Goal: Task Accomplishment & Management: Use online tool/utility

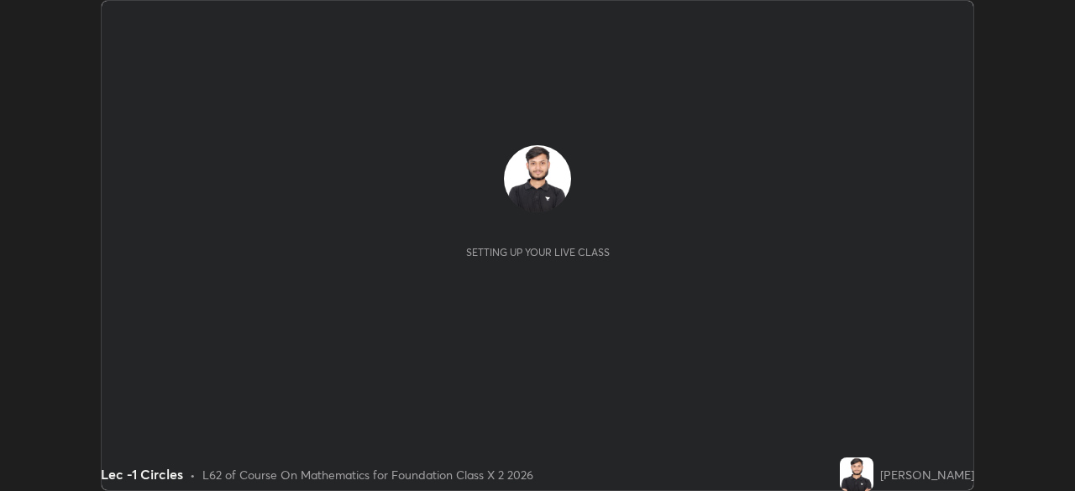
scroll to position [491, 1074]
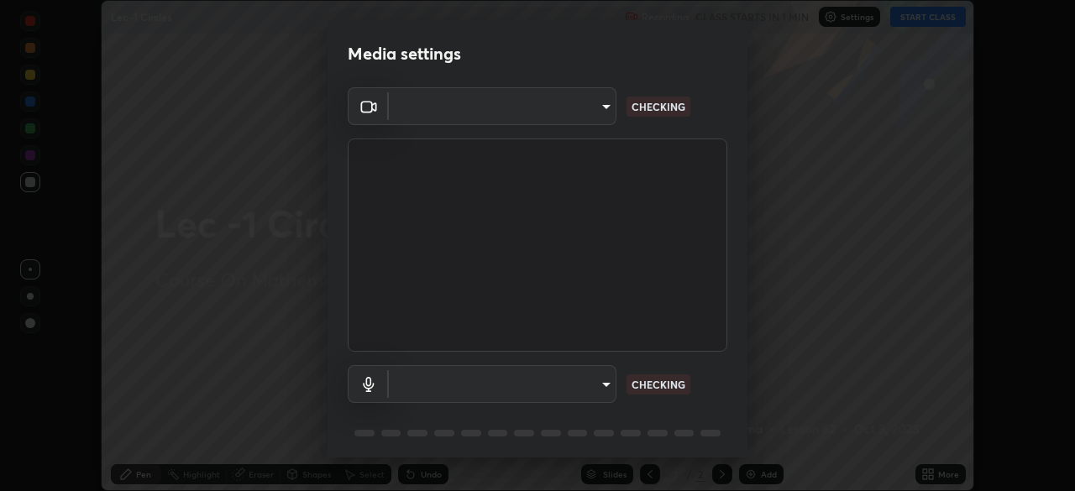
type input "602de966f07612c225d0d734a81bf2b3dfa22a7197a6e355c0b3fff2af0fd9a5"
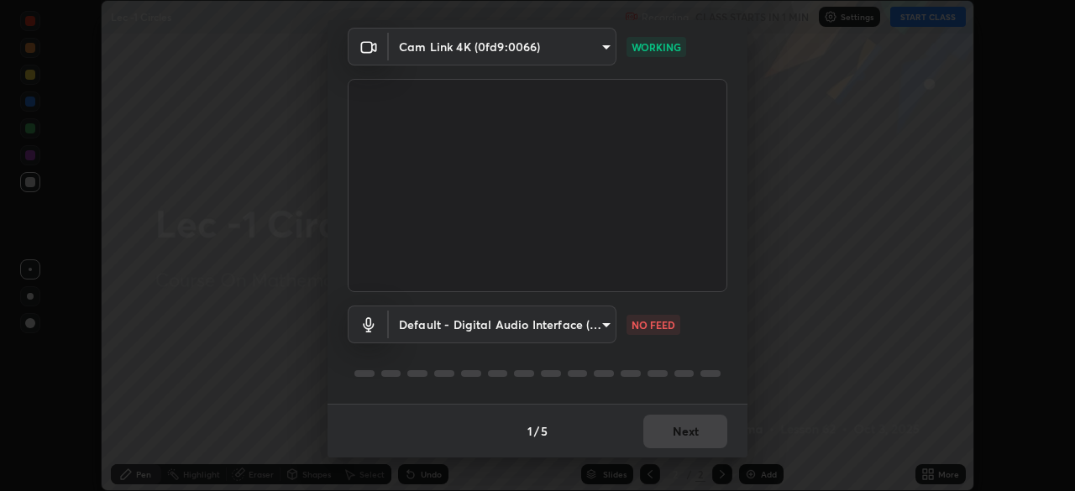
click at [602, 340] on body "Erase all Lec -1 Circles Recording CLASS STARTS IN 1 MIN Settings START CLASS S…" at bounding box center [537, 245] width 1075 height 491
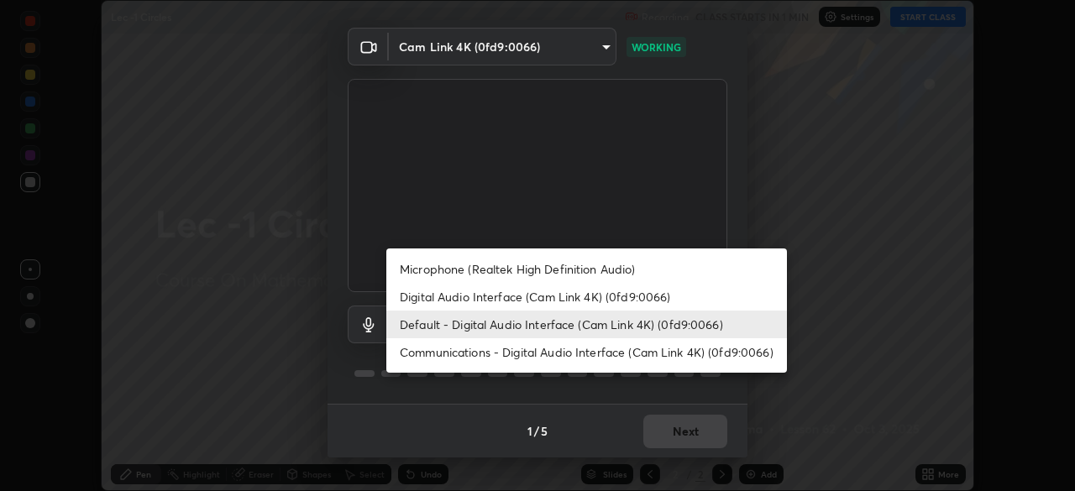
click at [665, 264] on li "Microphone (Realtek High Definition Audio)" at bounding box center [586, 269] width 401 height 28
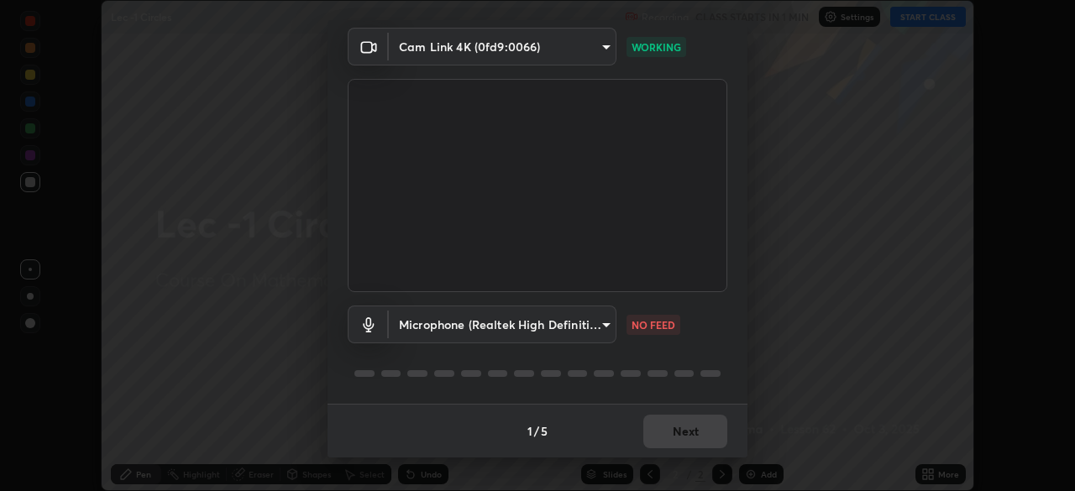
click at [598, 321] on body "Erase all Lec -1 Circles Recording CLASS STARTS IN 1 MIN Settings START CLASS S…" at bounding box center [537, 245] width 1075 height 491
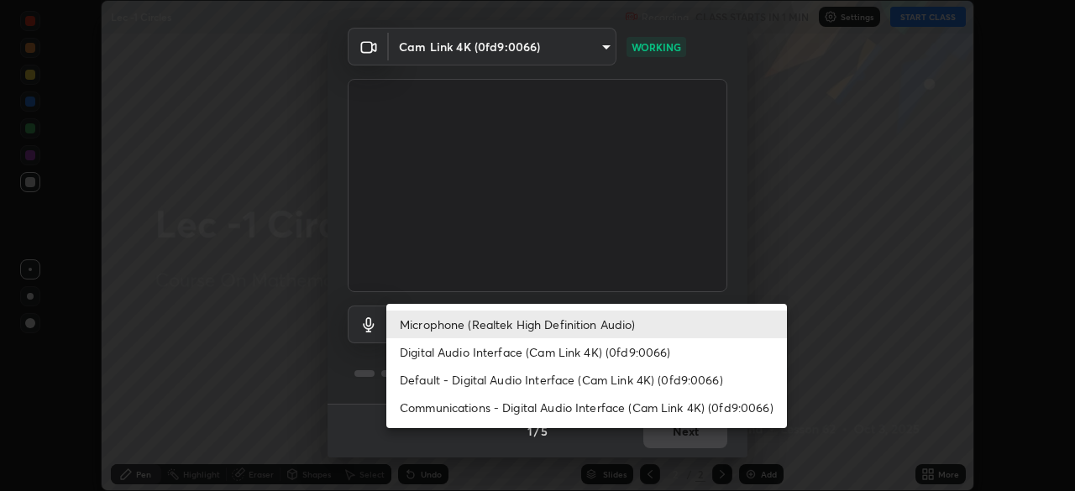
click at [638, 351] on li "Digital Audio Interface (Cam Link 4K) (0fd9:0066)" at bounding box center [586, 353] width 401 height 28
type input "dcff9dd4a5d8f016058d33b4f376770678f7099c9aa91c8fa1968b471839a167"
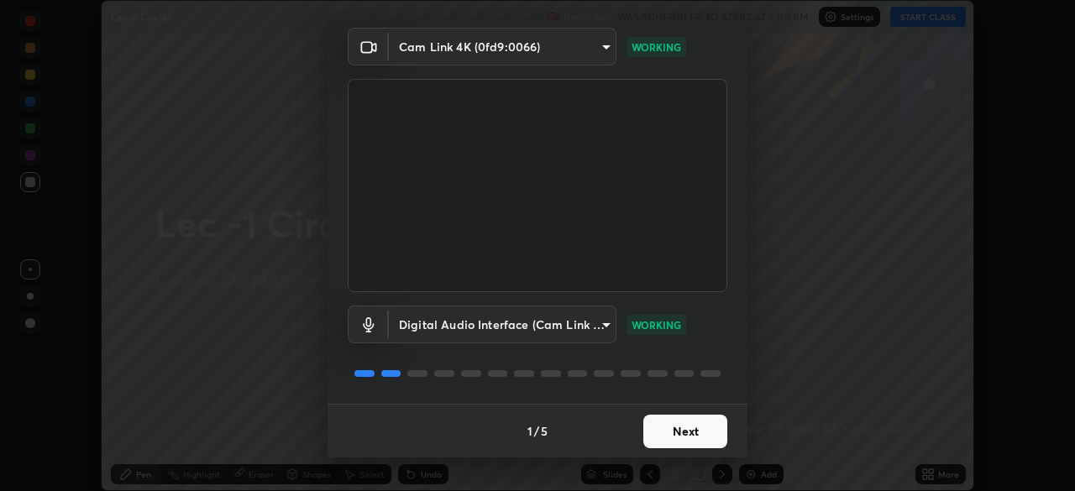
click at [689, 439] on button "Next" at bounding box center [686, 432] width 84 height 34
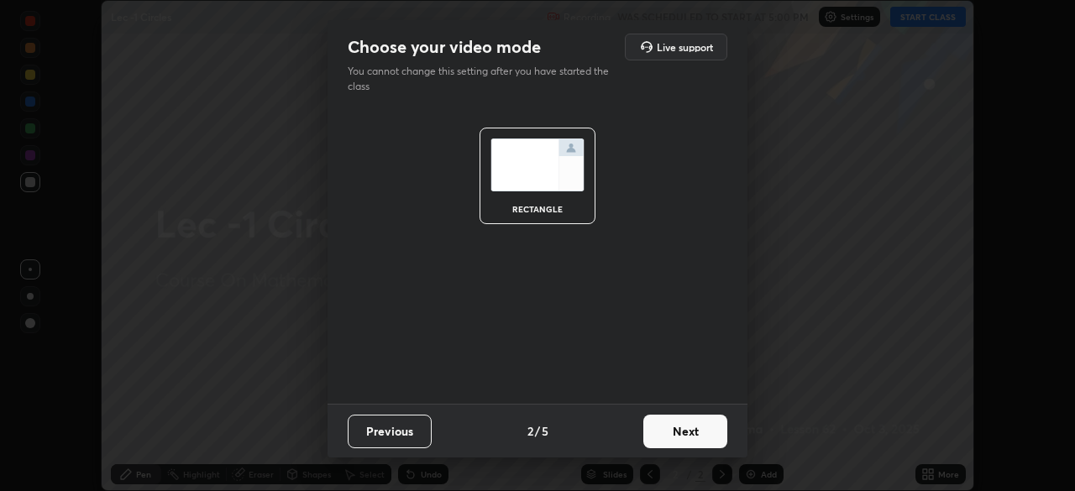
click at [703, 435] on button "Next" at bounding box center [686, 432] width 84 height 34
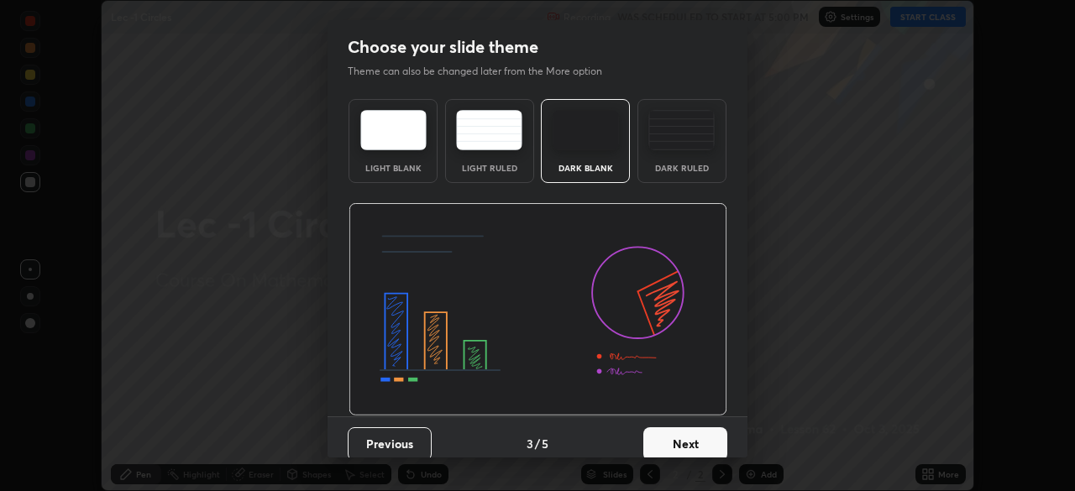
click at [712, 434] on button "Next" at bounding box center [686, 445] width 84 height 34
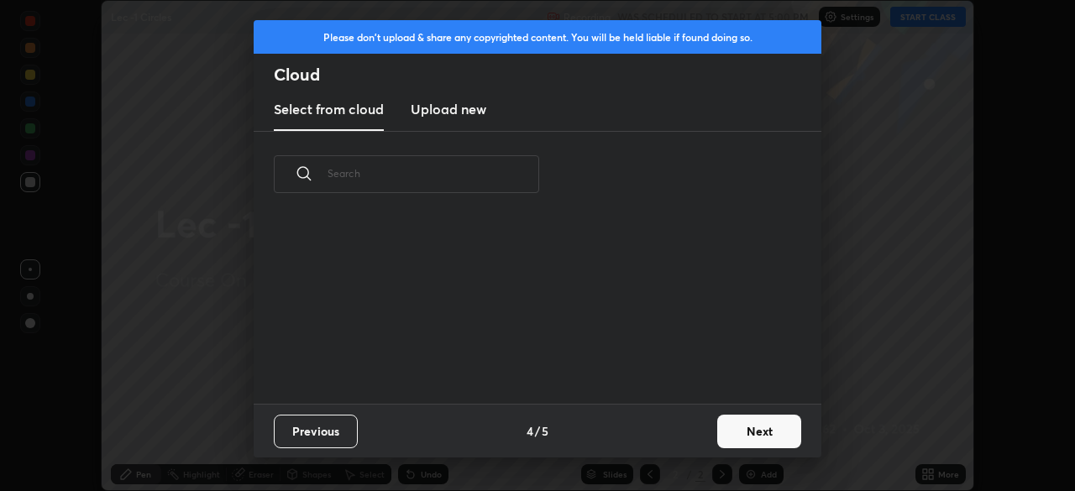
click at [744, 425] on button "Next" at bounding box center [759, 432] width 84 height 34
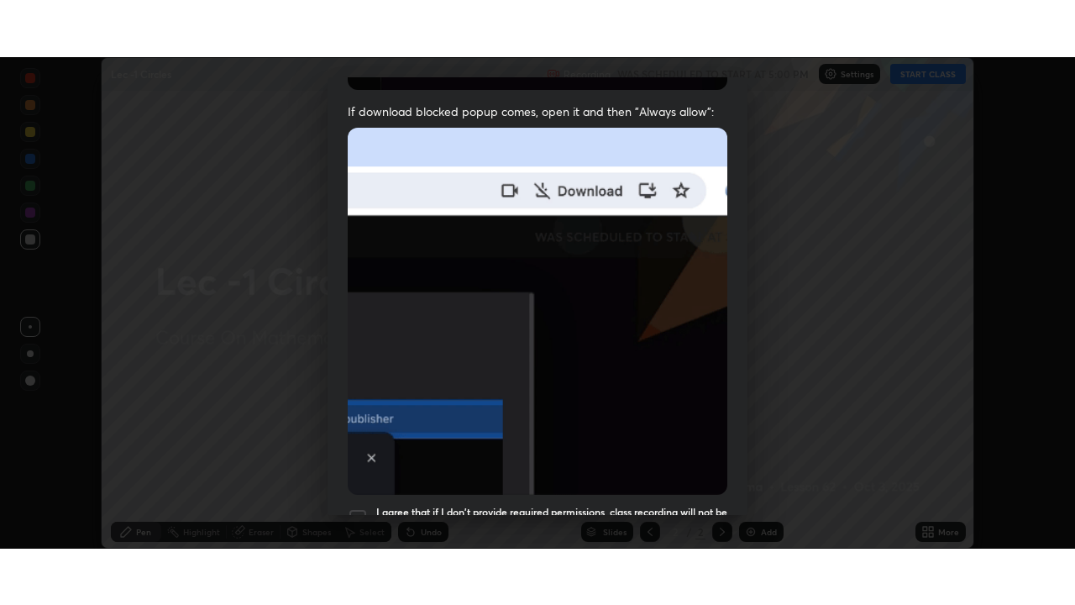
scroll to position [402, 0]
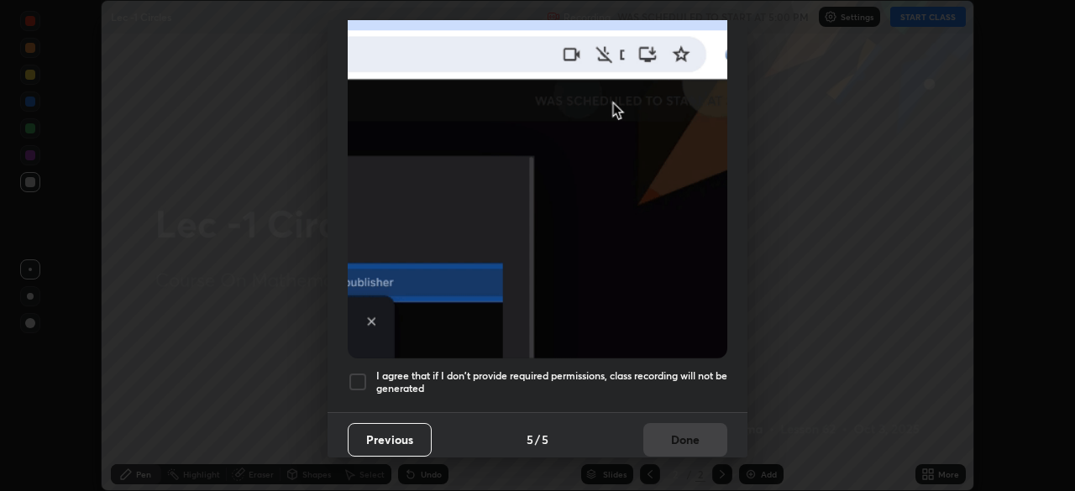
click at [364, 372] on div at bounding box center [358, 382] width 20 height 20
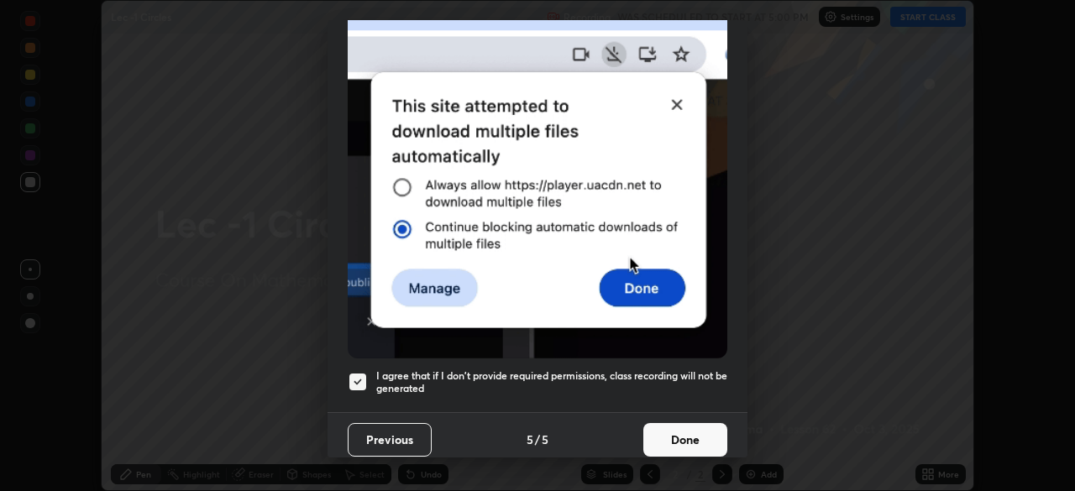
click at [664, 436] on button "Done" at bounding box center [686, 440] width 84 height 34
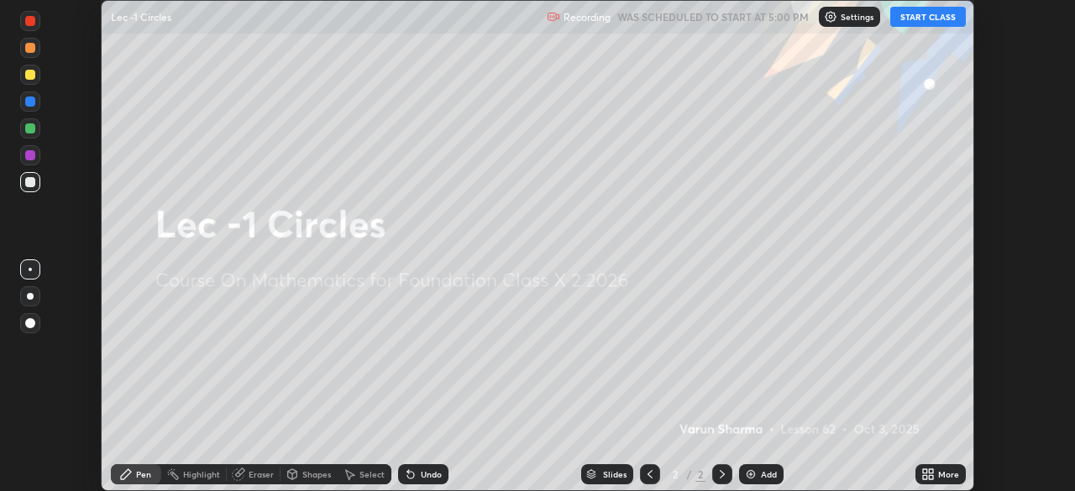
click at [927, 470] on icon at bounding box center [925, 472] width 4 height 4
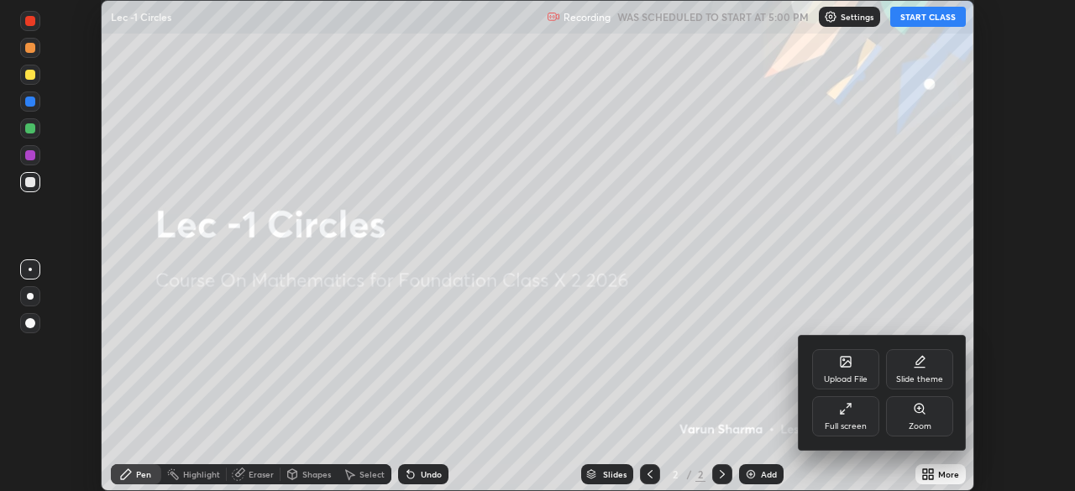
click at [854, 428] on div "Full screen" at bounding box center [846, 427] width 42 height 8
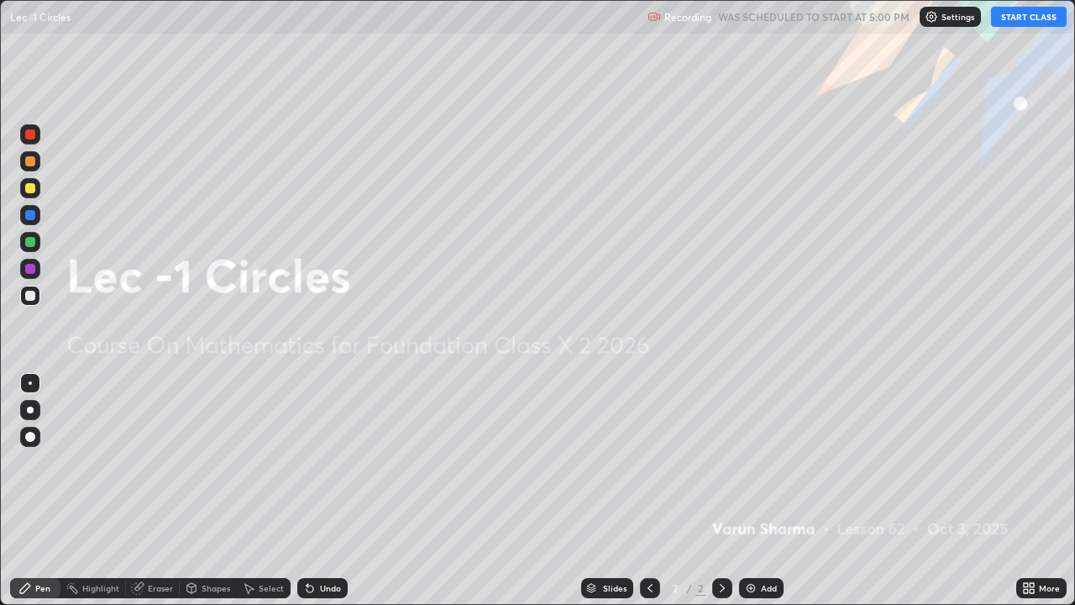
scroll to position [605, 1075]
click at [1018, 13] on button "START CLASS" at bounding box center [1029, 17] width 76 height 20
click at [767, 491] on div "Add" at bounding box center [769, 588] width 16 height 8
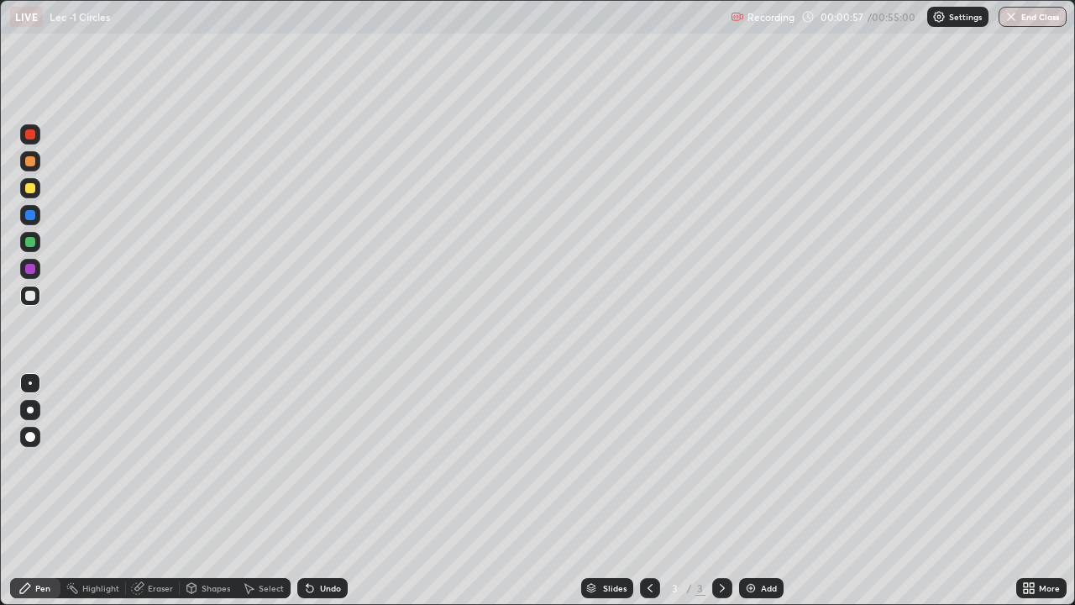
click at [171, 491] on div "Eraser" at bounding box center [160, 588] width 25 height 8
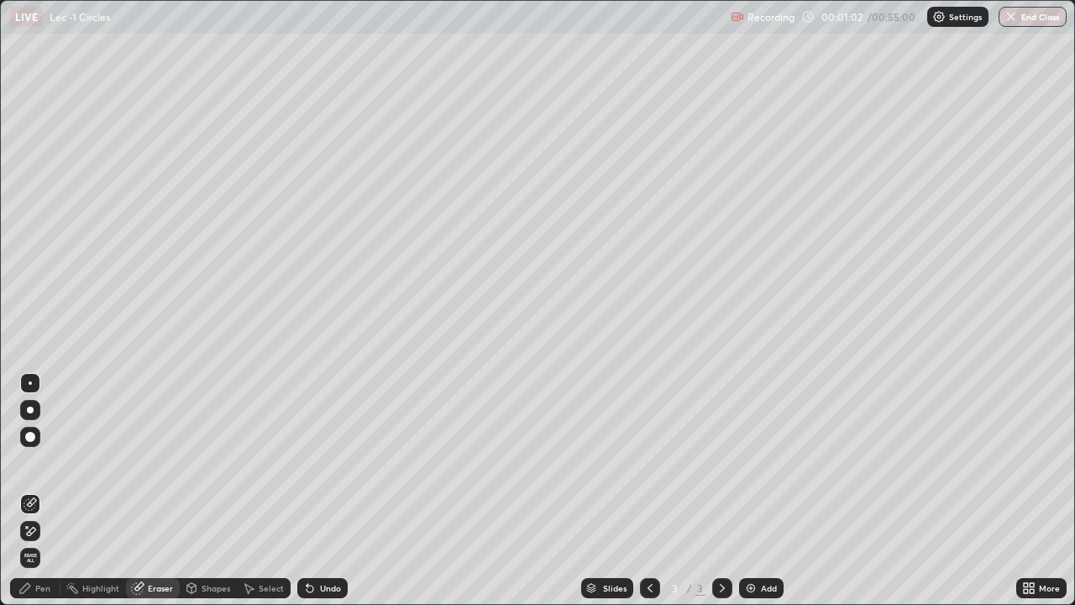
click at [32, 491] on div "Pen" at bounding box center [35, 588] width 50 height 20
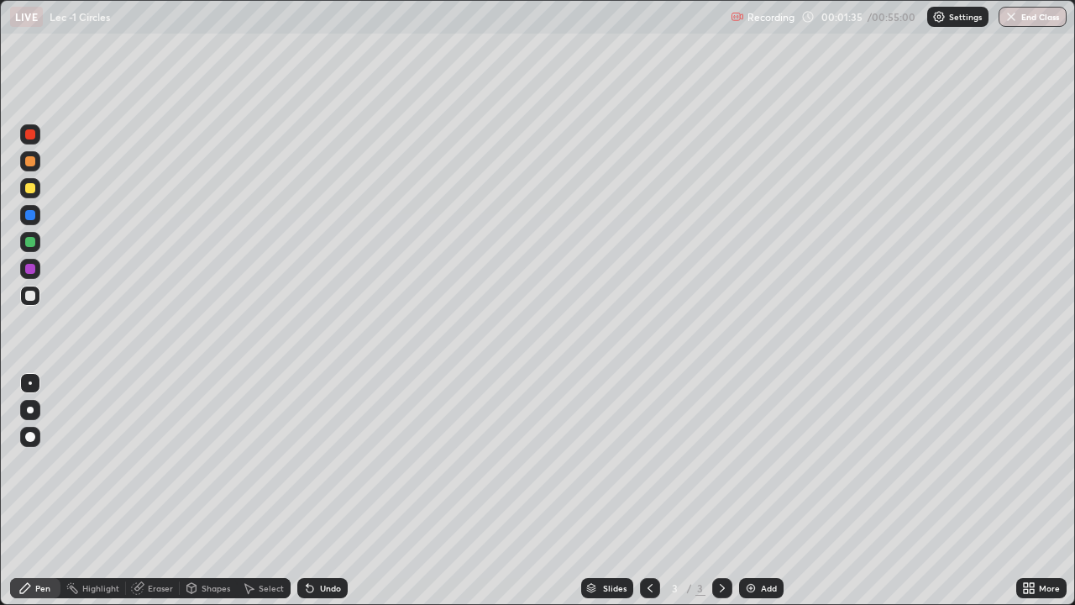
click at [207, 491] on div "Shapes" at bounding box center [208, 588] width 57 height 20
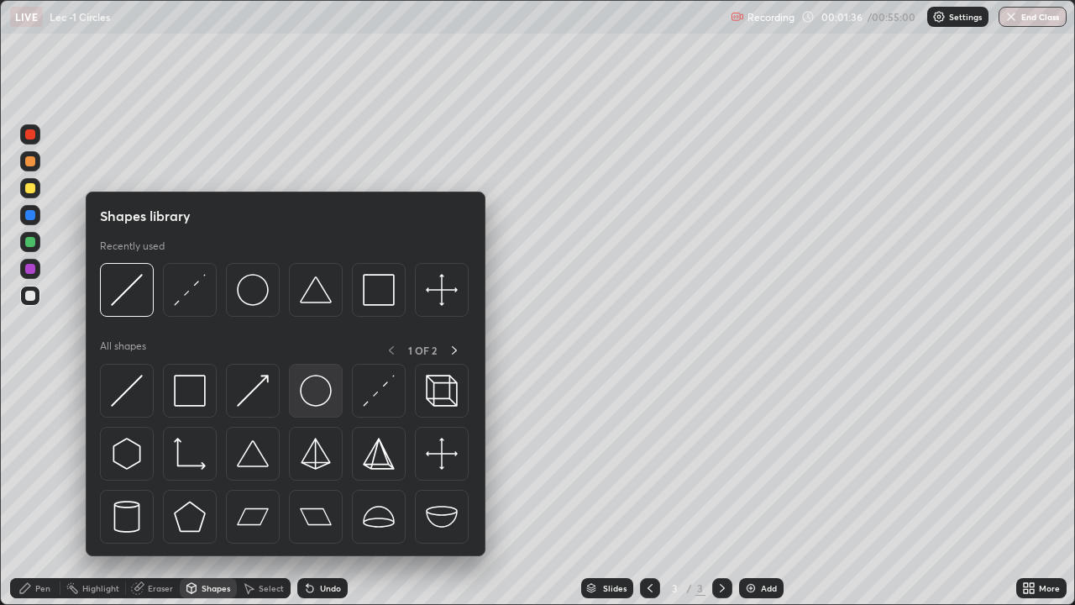
click at [312, 402] on img at bounding box center [316, 391] width 32 height 32
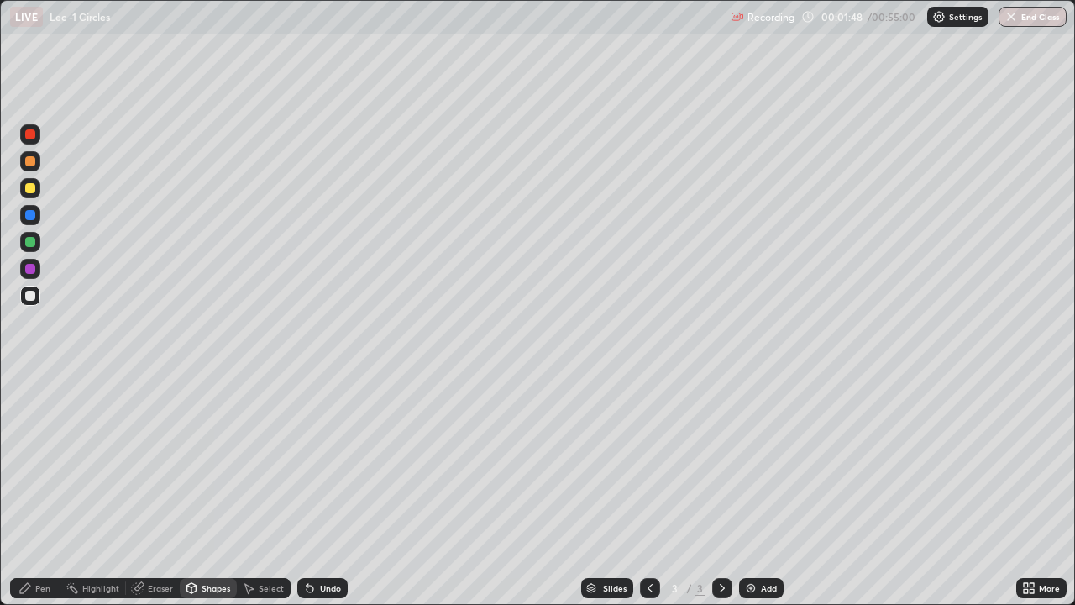
click at [322, 491] on div "Undo" at bounding box center [322, 588] width 50 height 20
click at [320, 491] on div "Undo" at bounding box center [330, 588] width 21 height 8
click at [315, 491] on div "Undo" at bounding box center [322, 588] width 50 height 20
click at [55, 491] on div "Pen" at bounding box center [35, 588] width 50 height 20
click at [195, 491] on icon at bounding box center [191, 588] width 9 height 10
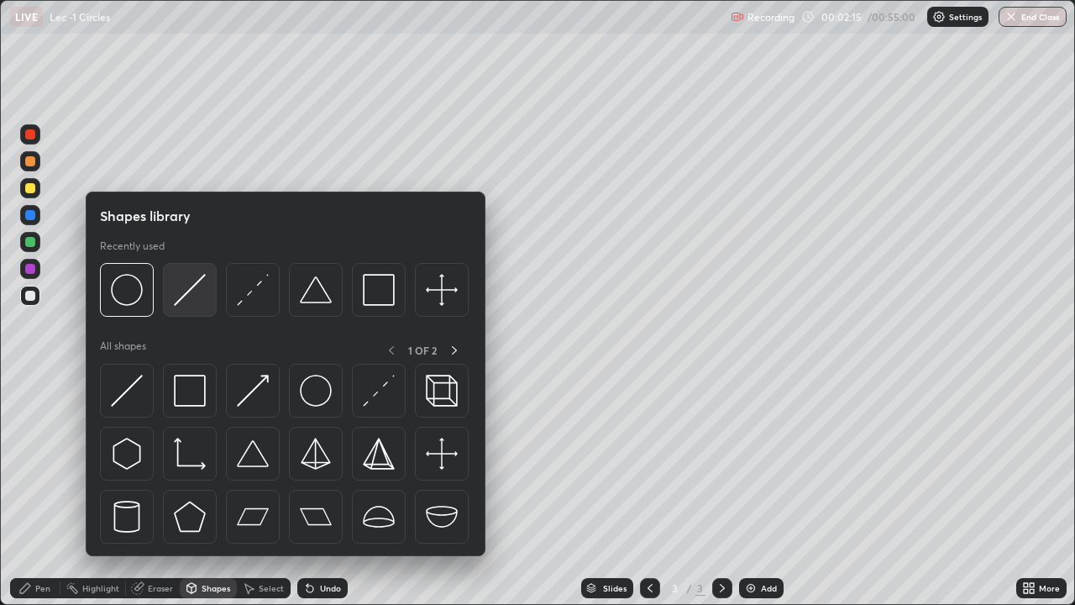
click at [193, 301] on img at bounding box center [190, 290] width 32 height 32
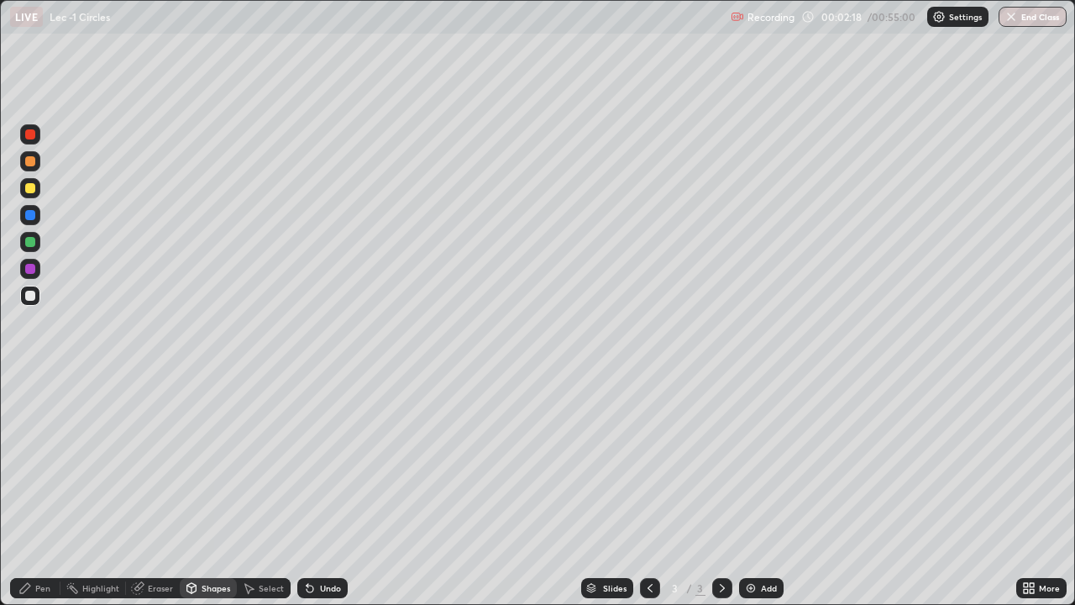
click at [38, 491] on div "Pen" at bounding box center [42, 588] width 15 height 8
click at [316, 491] on div "Undo" at bounding box center [322, 588] width 50 height 20
click at [323, 491] on div "Undo" at bounding box center [330, 588] width 21 height 8
click at [53, 491] on div "Pen" at bounding box center [35, 588] width 50 height 20
click at [32, 243] on div at bounding box center [30, 242] width 10 height 10
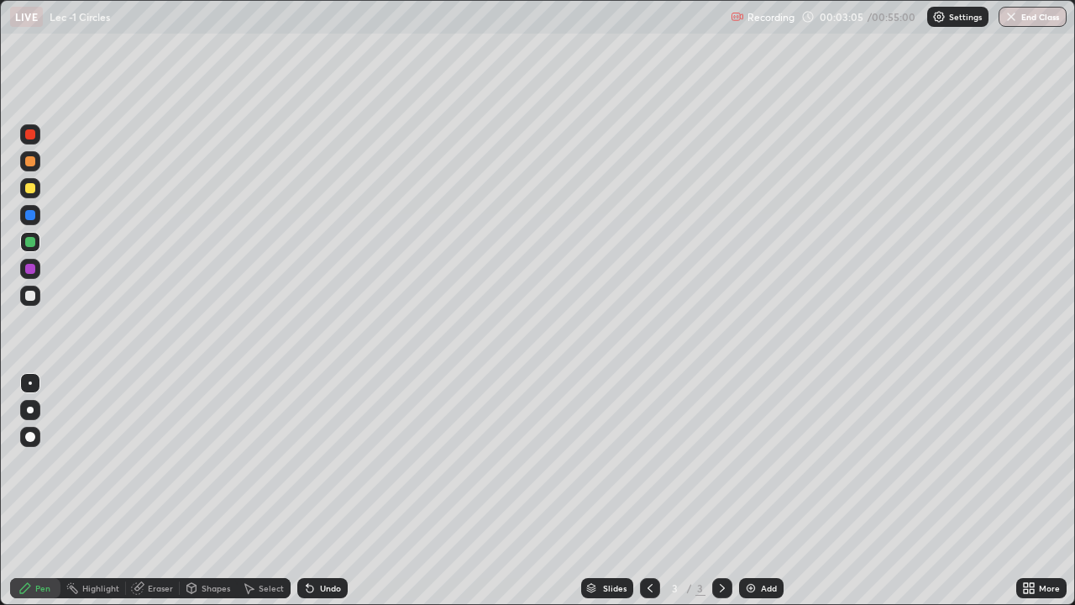
click at [225, 491] on div "Shapes" at bounding box center [216, 588] width 29 height 8
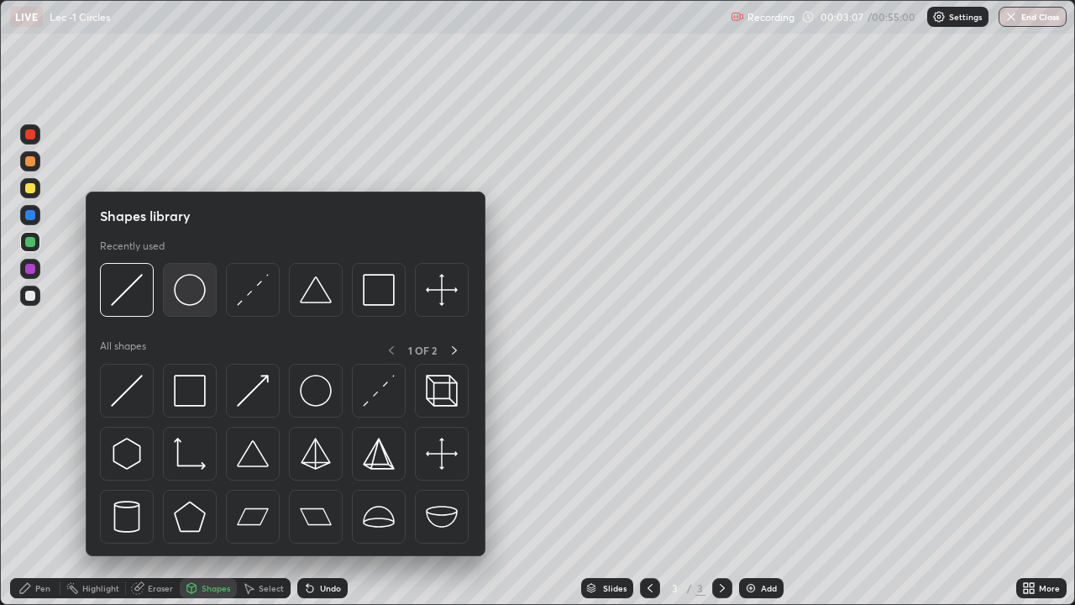
click at [213, 296] on div at bounding box center [190, 290] width 54 height 54
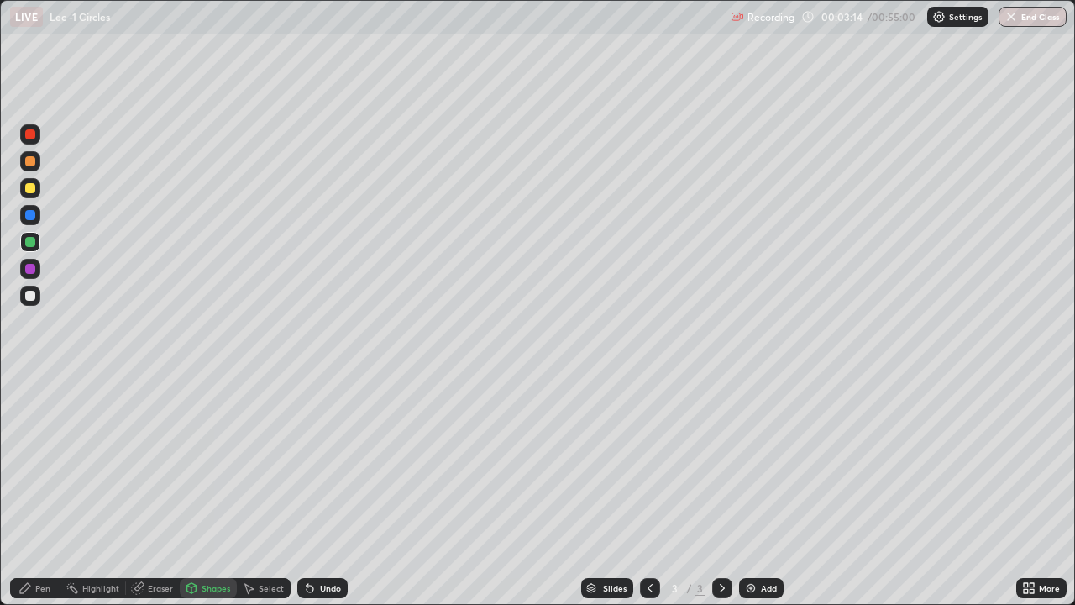
click at [40, 491] on div "Pen" at bounding box center [35, 588] width 50 height 20
click at [222, 491] on div "Shapes" at bounding box center [216, 588] width 29 height 8
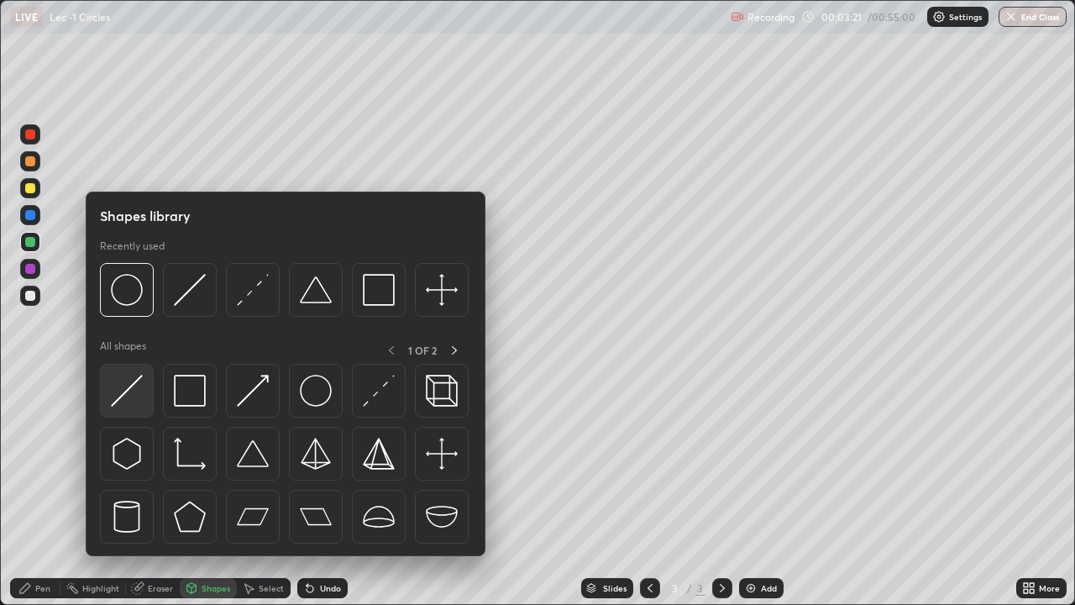
click at [134, 398] on img at bounding box center [127, 391] width 32 height 32
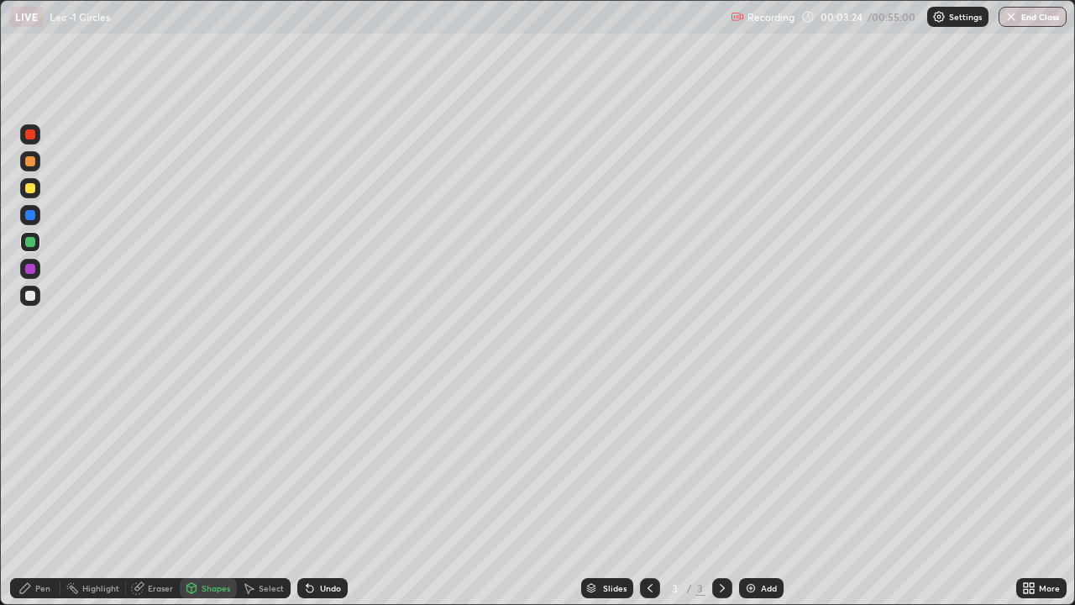
click at [39, 491] on div "Pen" at bounding box center [42, 588] width 15 height 8
click at [762, 491] on div "Add" at bounding box center [769, 588] width 16 height 8
click at [214, 491] on div "Shapes" at bounding box center [216, 588] width 29 height 8
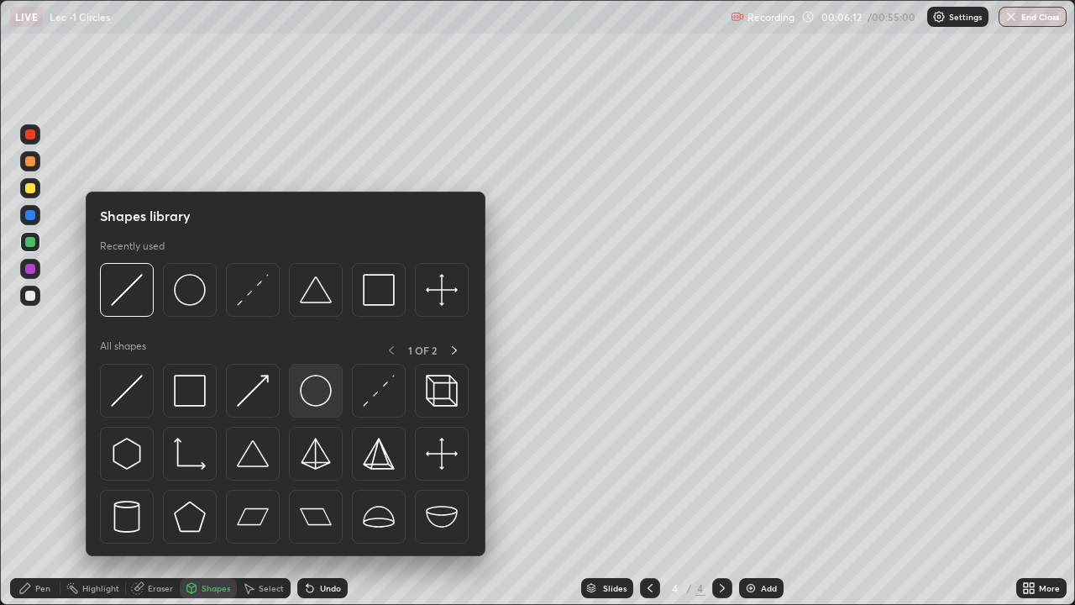
click at [310, 404] on img at bounding box center [316, 391] width 32 height 32
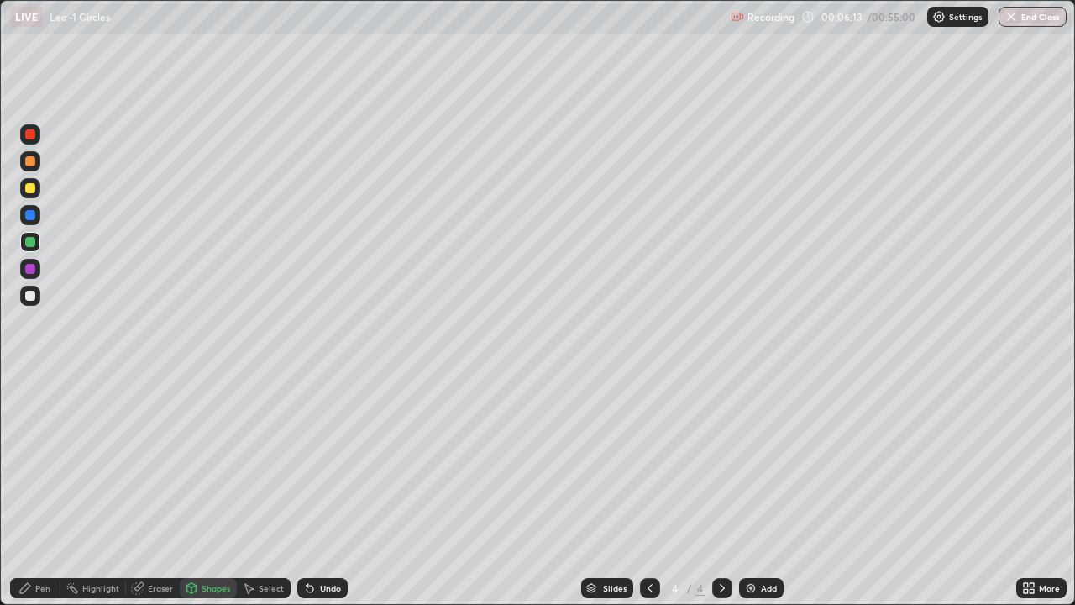
click at [207, 491] on div "Shapes" at bounding box center [216, 588] width 29 height 8
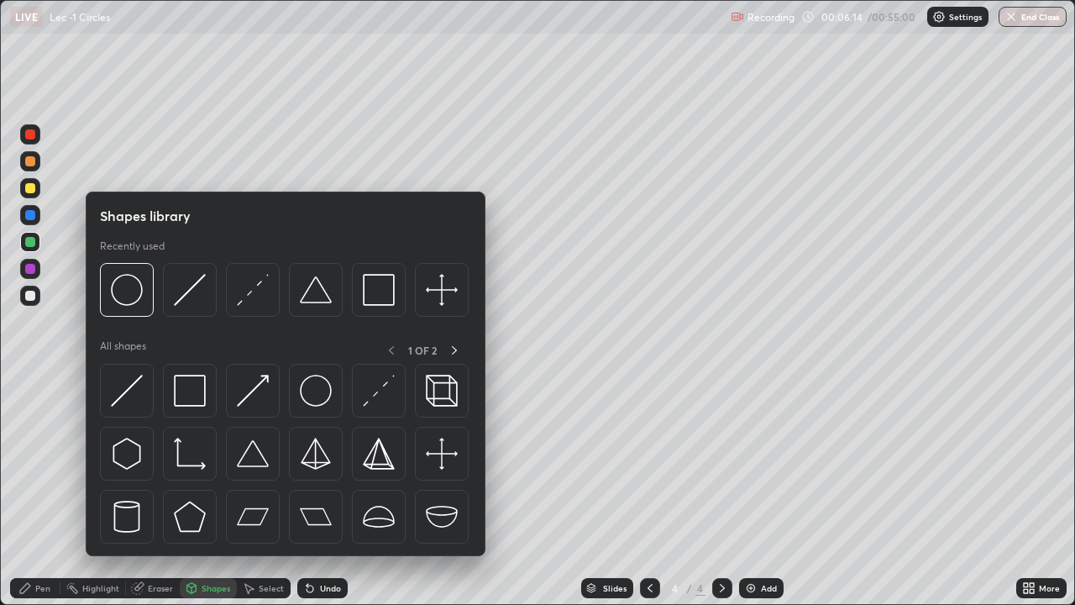
click at [394, 491] on div "Slides 4 / 4 Add" at bounding box center [682, 588] width 669 height 34
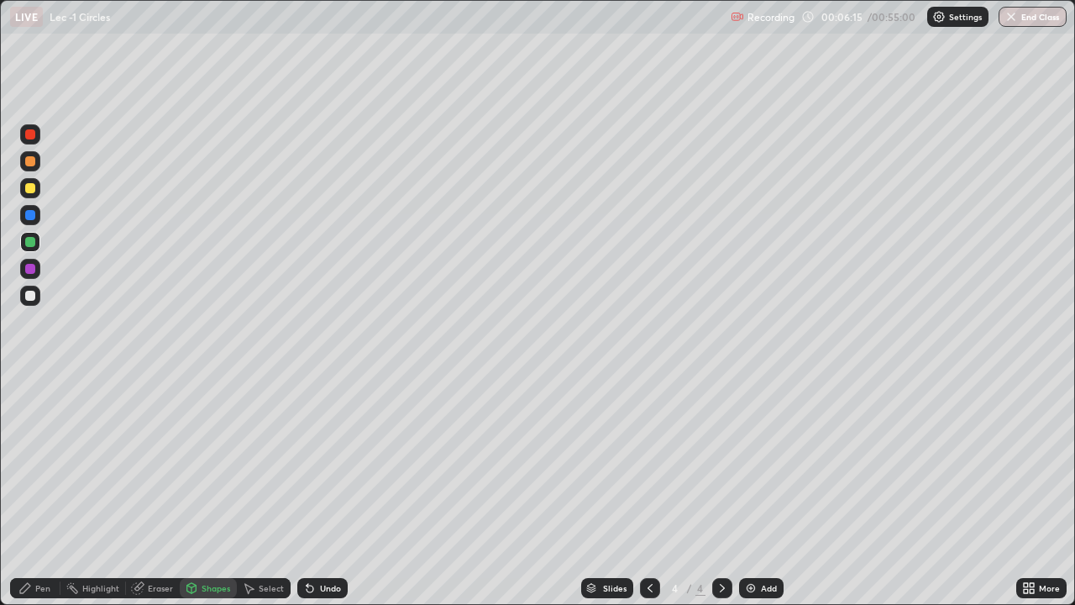
click at [327, 491] on div "Undo" at bounding box center [330, 588] width 21 height 8
click at [207, 491] on div "Shapes" at bounding box center [216, 588] width 29 height 8
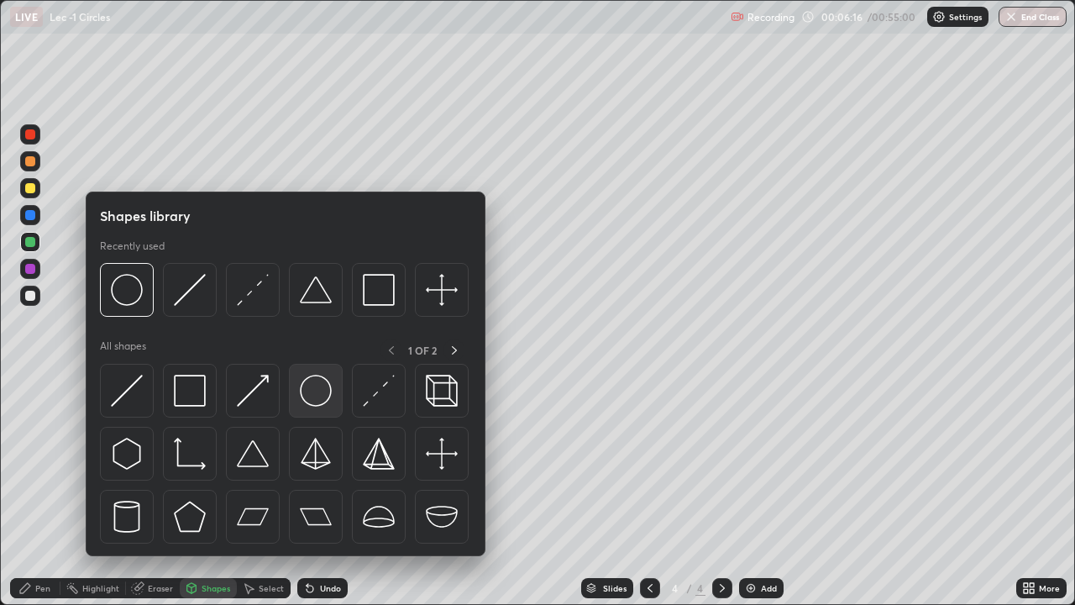
click at [320, 399] on img at bounding box center [316, 391] width 32 height 32
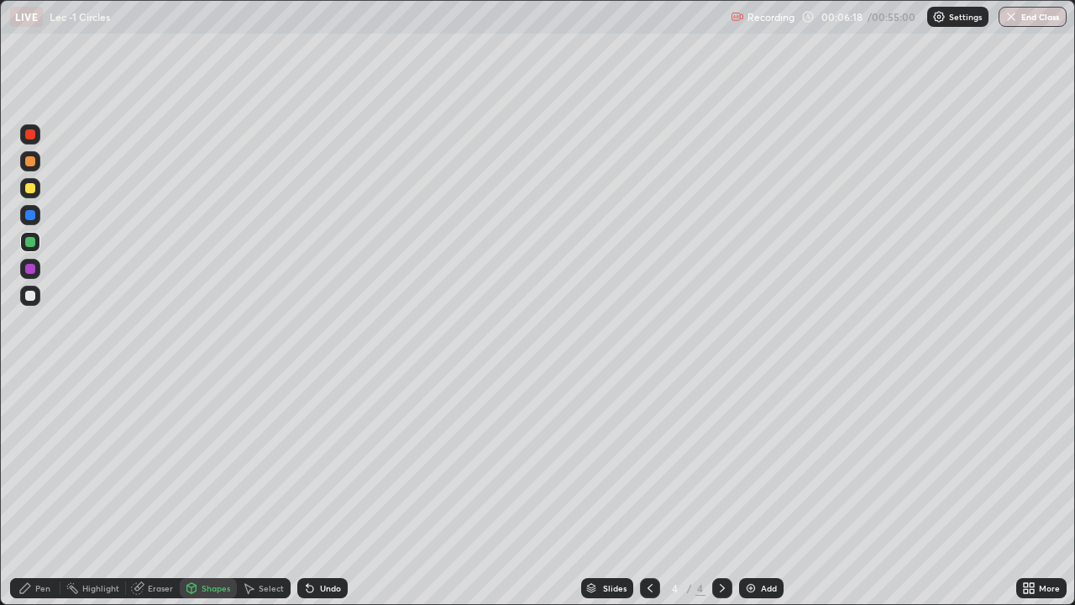
click at [36, 286] on div at bounding box center [30, 295] width 20 height 27
click at [195, 491] on icon at bounding box center [191, 587] width 13 height 13
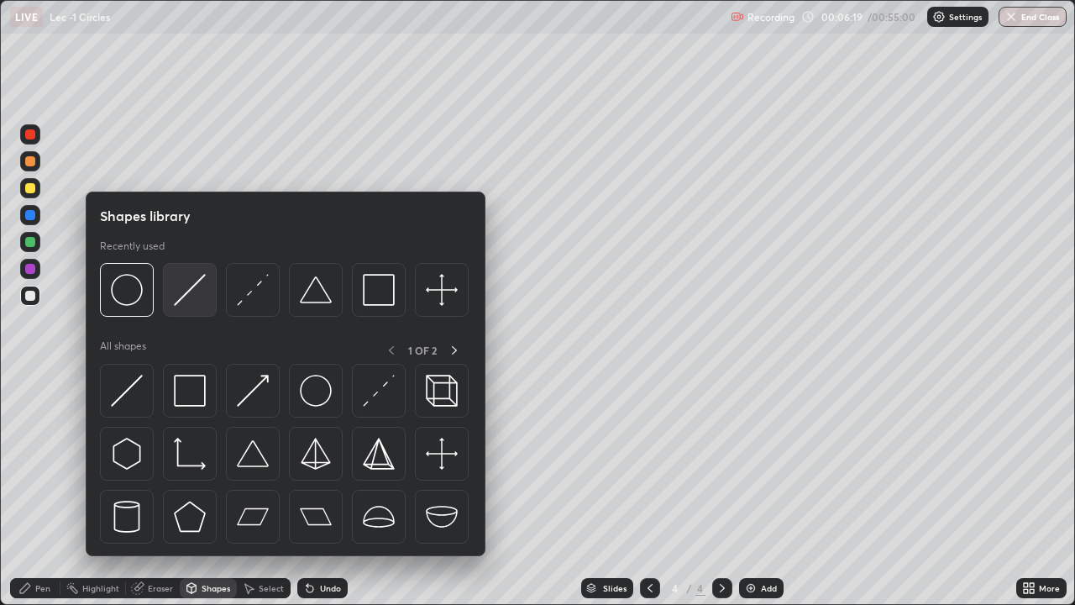
click at [182, 304] on img at bounding box center [190, 290] width 32 height 32
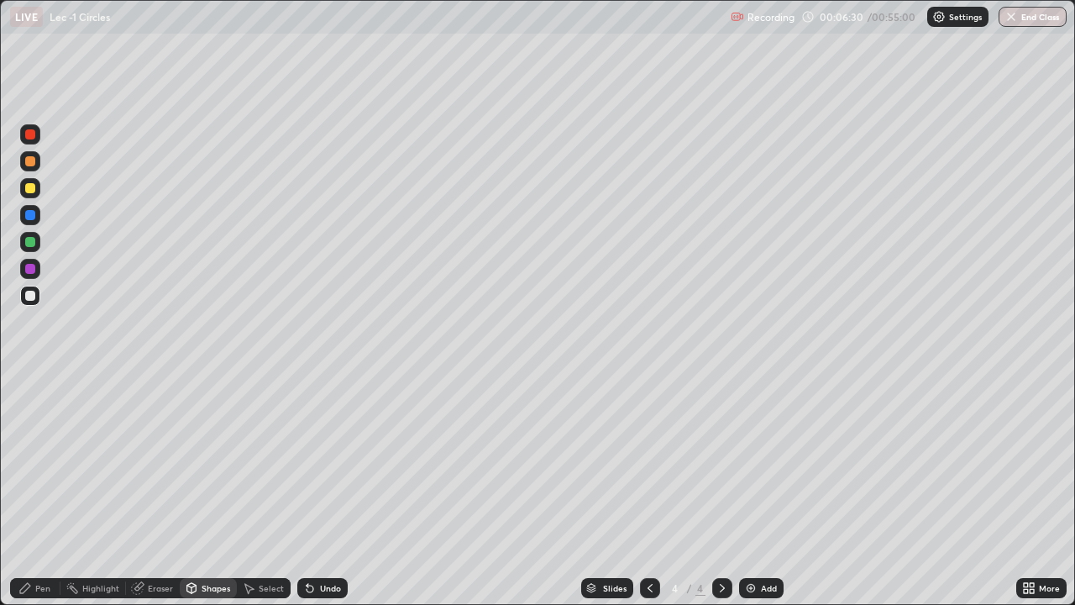
click at [29, 491] on div "Pen" at bounding box center [35, 588] width 50 height 20
click at [31, 242] on div at bounding box center [30, 242] width 10 height 10
click at [34, 217] on div at bounding box center [30, 215] width 10 height 10
click at [31, 187] on div at bounding box center [30, 188] width 10 height 10
click at [754, 491] on img at bounding box center [750, 587] width 13 height 13
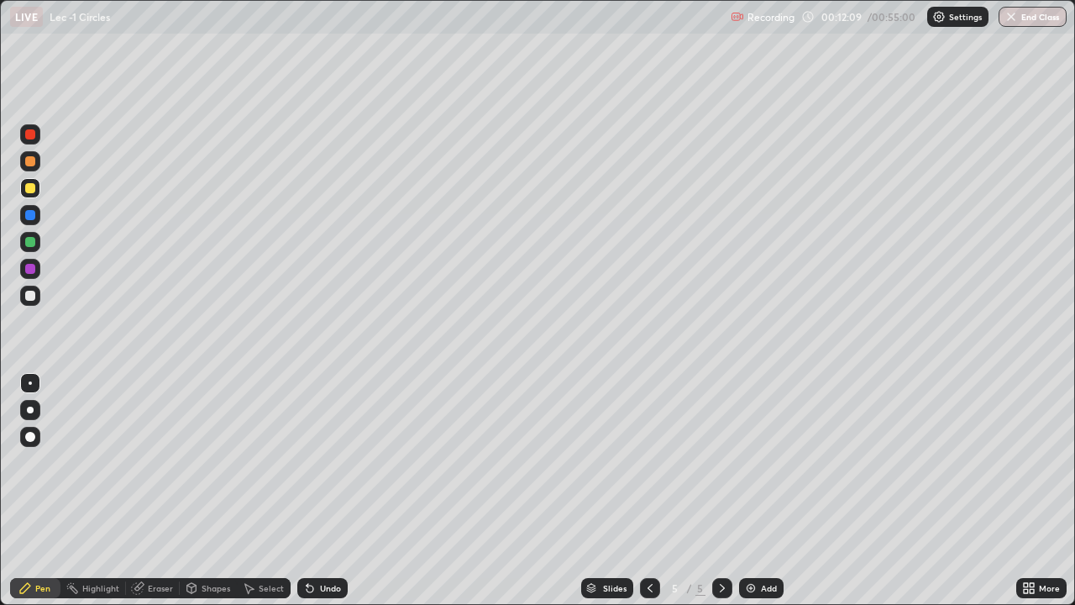
click at [654, 491] on icon at bounding box center [650, 587] width 13 height 13
click at [253, 491] on icon at bounding box center [249, 589] width 9 height 10
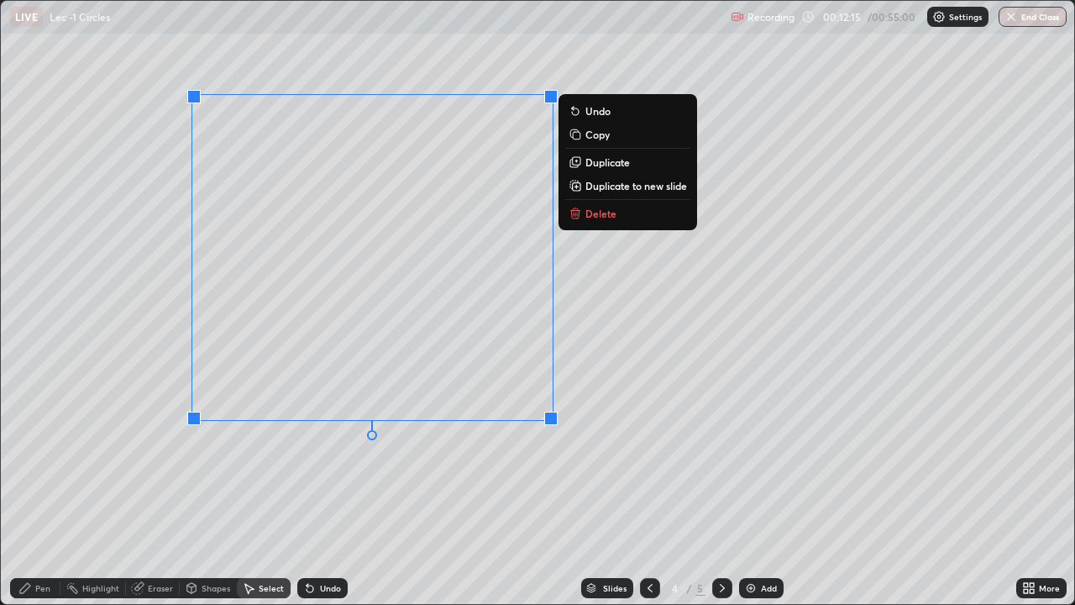
click at [598, 138] on p "Copy" at bounding box center [598, 134] width 24 height 13
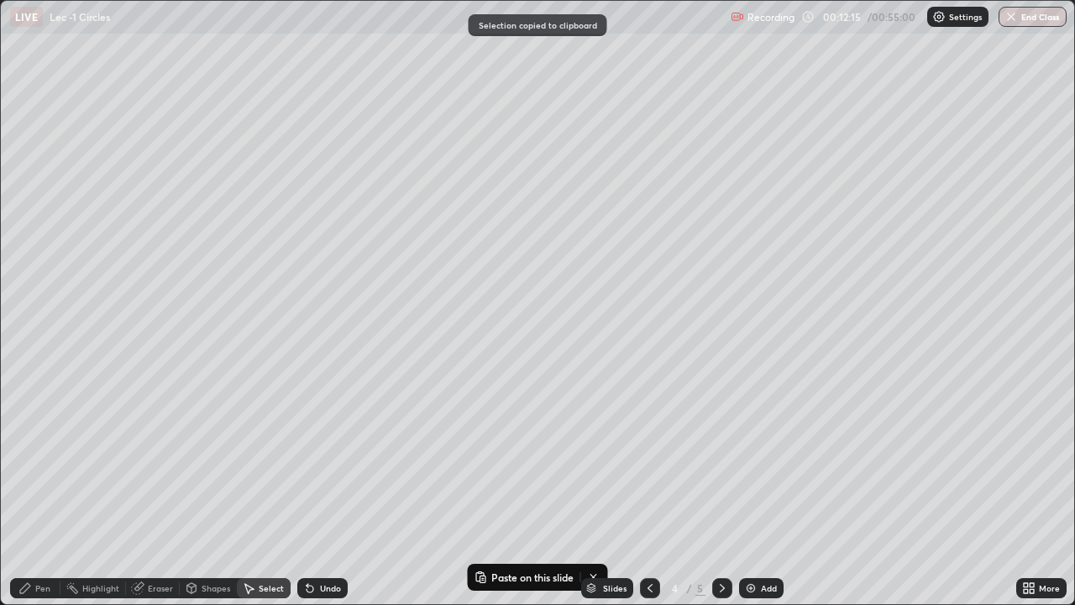
click at [746, 491] on div "Add" at bounding box center [761, 588] width 45 height 20
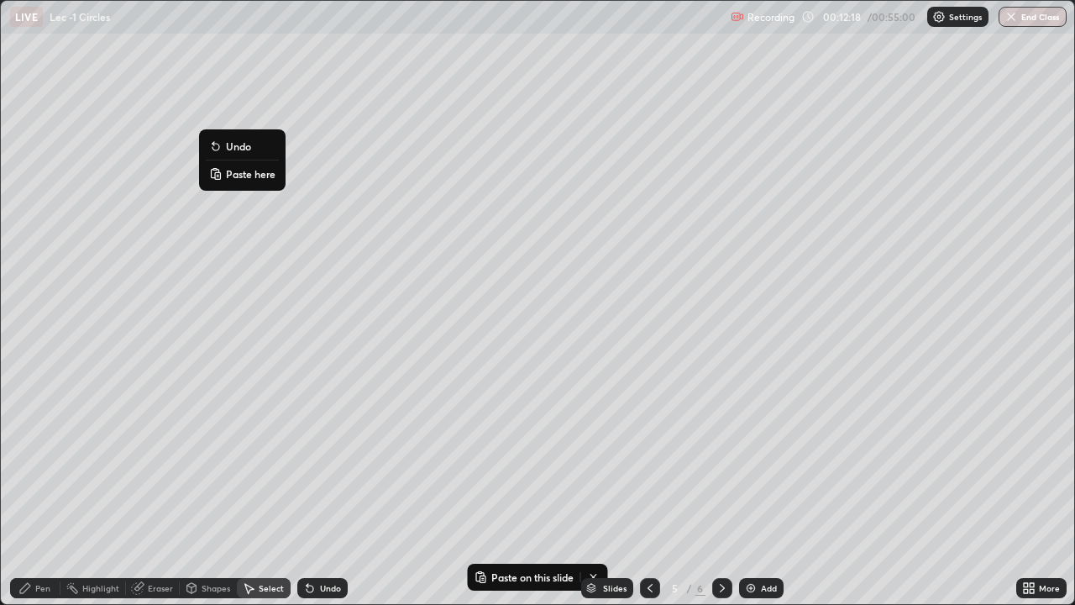
click at [240, 174] on p "Paste here" at bounding box center [251, 173] width 50 height 13
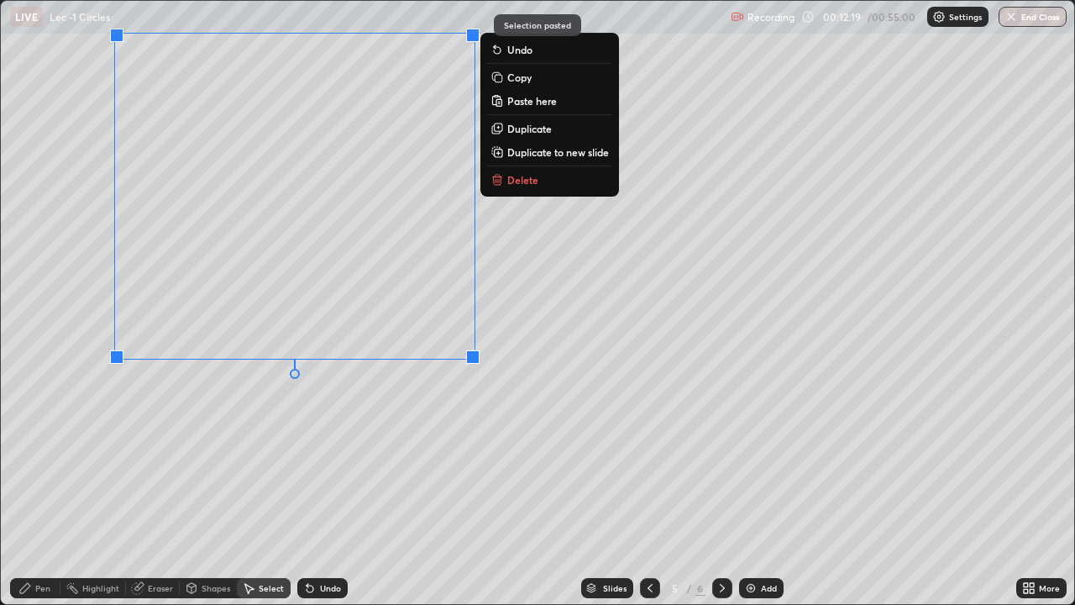
click at [286, 471] on div "0 ° Undo Copy Paste here Duplicate Duplicate to new slide Delete" at bounding box center [538, 302] width 1074 height 603
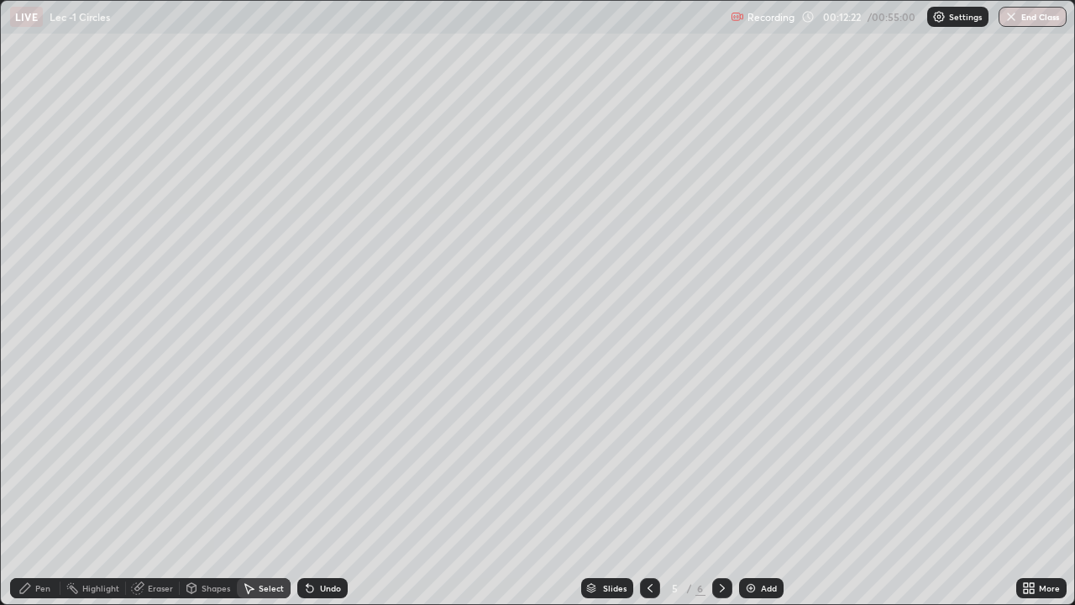
click at [155, 491] on div "Eraser" at bounding box center [160, 588] width 25 height 8
click at [42, 491] on div "Pen" at bounding box center [42, 588] width 15 height 8
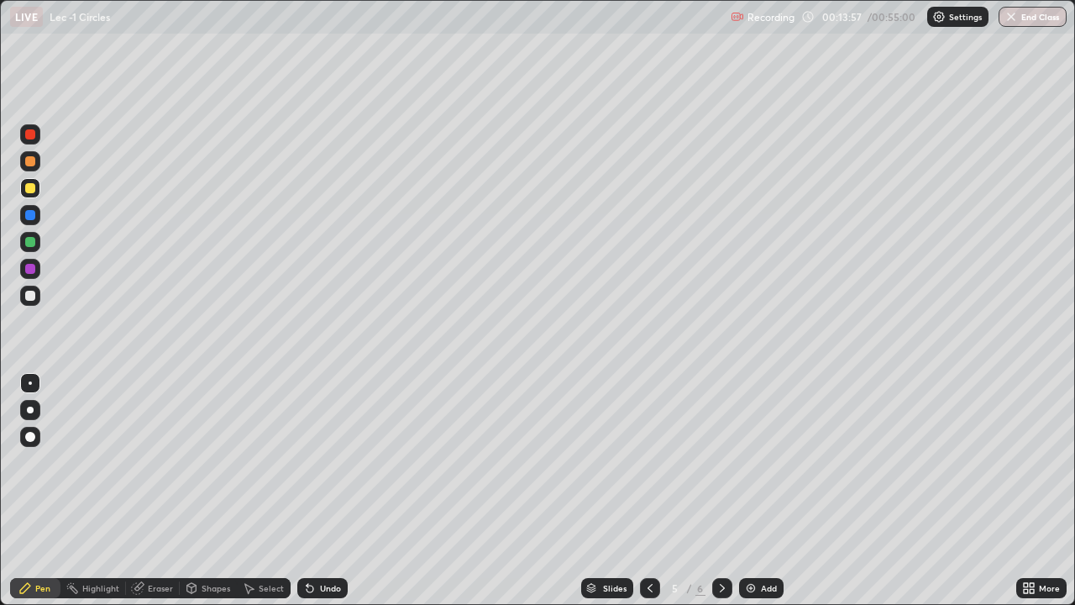
click at [164, 491] on div "Eraser" at bounding box center [160, 588] width 25 height 8
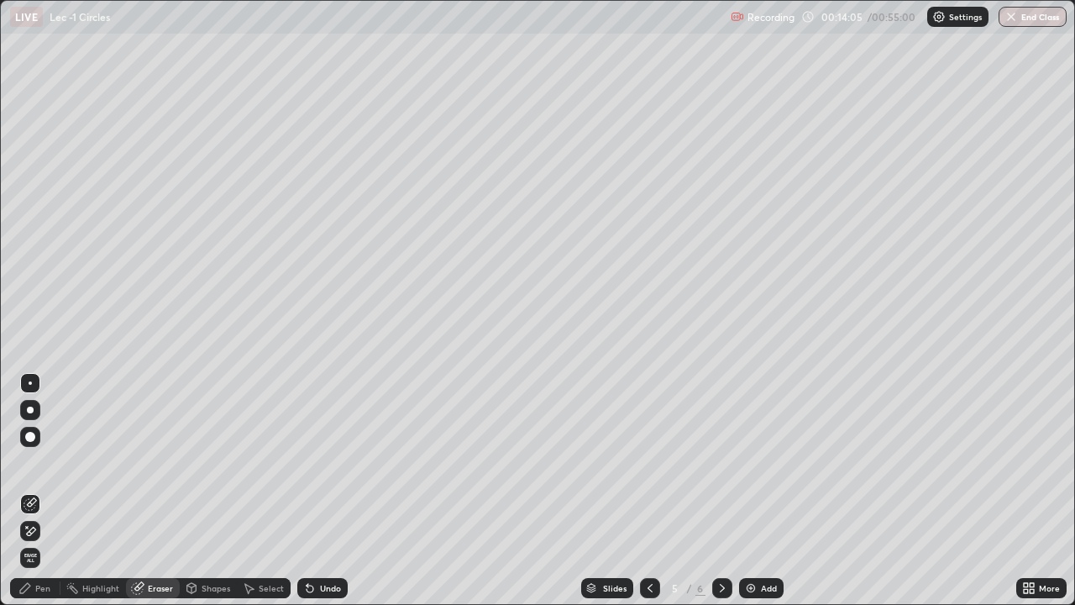
click at [45, 491] on div "Pen" at bounding box center [42, 588] width 15 height 8
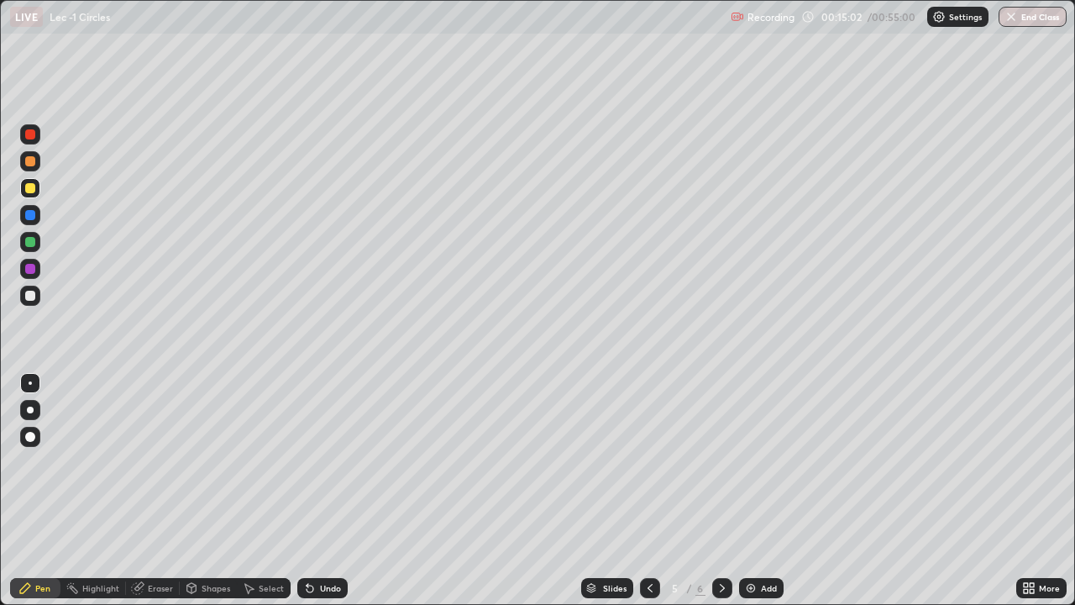
click at [721, 491] on icon at bounding box center [722, 587] width 13 height 13
click at [216, 491] on div "Shapes" at bounding box center [216, 588] width 29 height 8
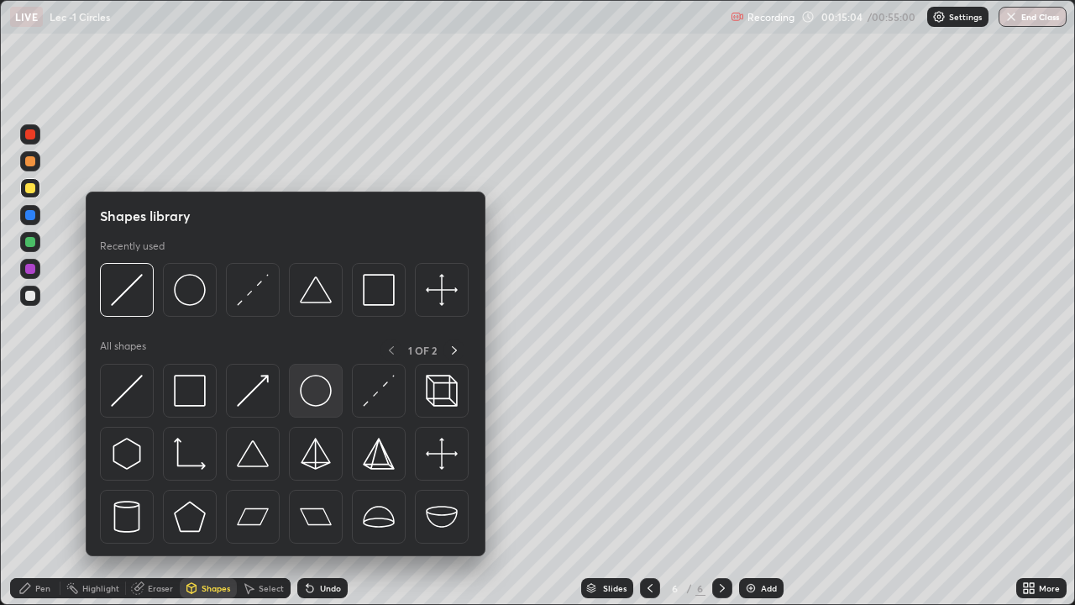
click at [320, 399] on img at bounding box center [316, 391] width 32 height 32
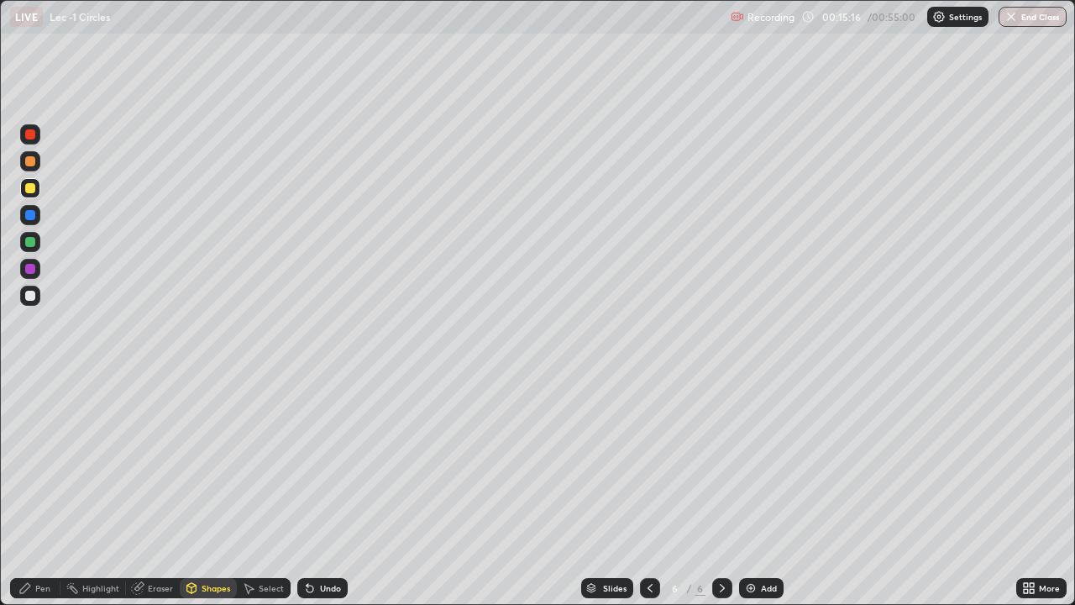
click at [43, 491] on div "Pen" at bounding box center [42, 588] width 15 height 8
click at [154, 491] on div "Eraser" at bounding box center [160, 588] width 25 height 8
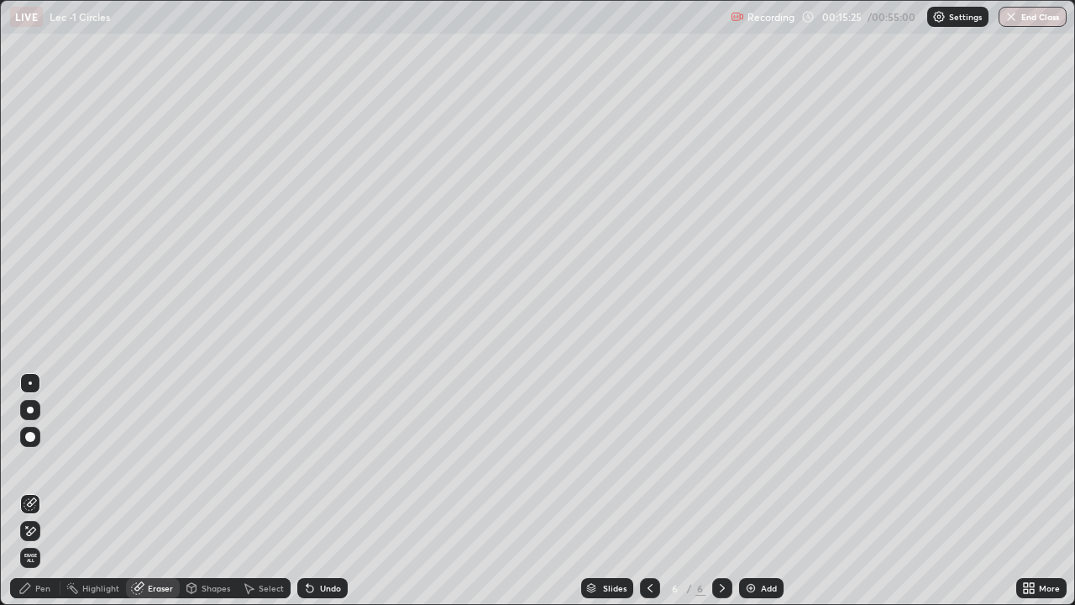
click at [44, 491] on div "Pen" at bounding box center [42, 588] width 15 height 8
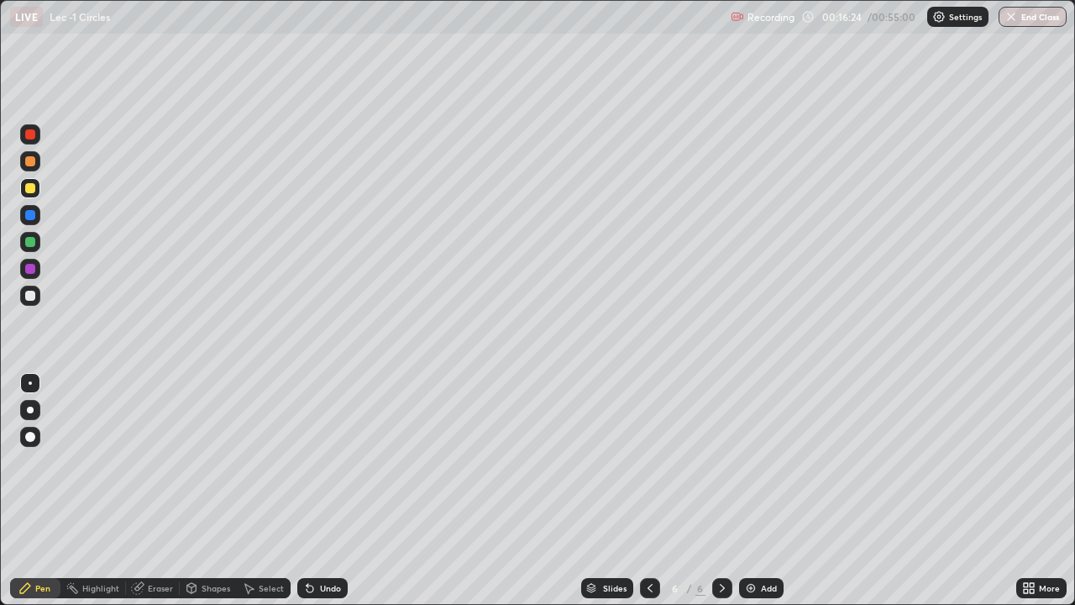
click at [617, 491] on div "Slides" at bounding box center [615, 588] width 24 height 8
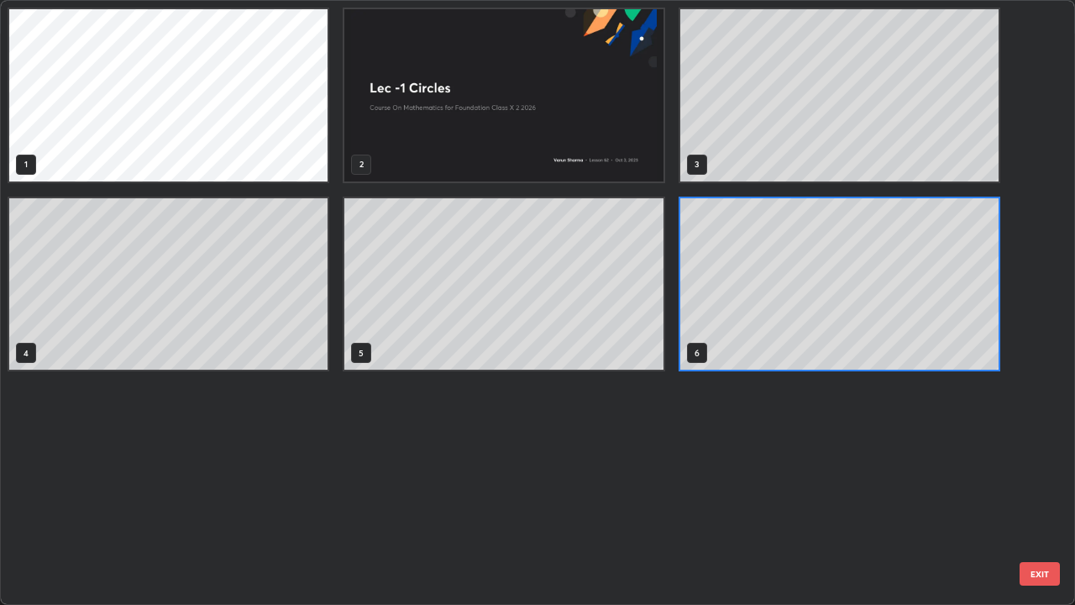
scroll to position [598, 1065]
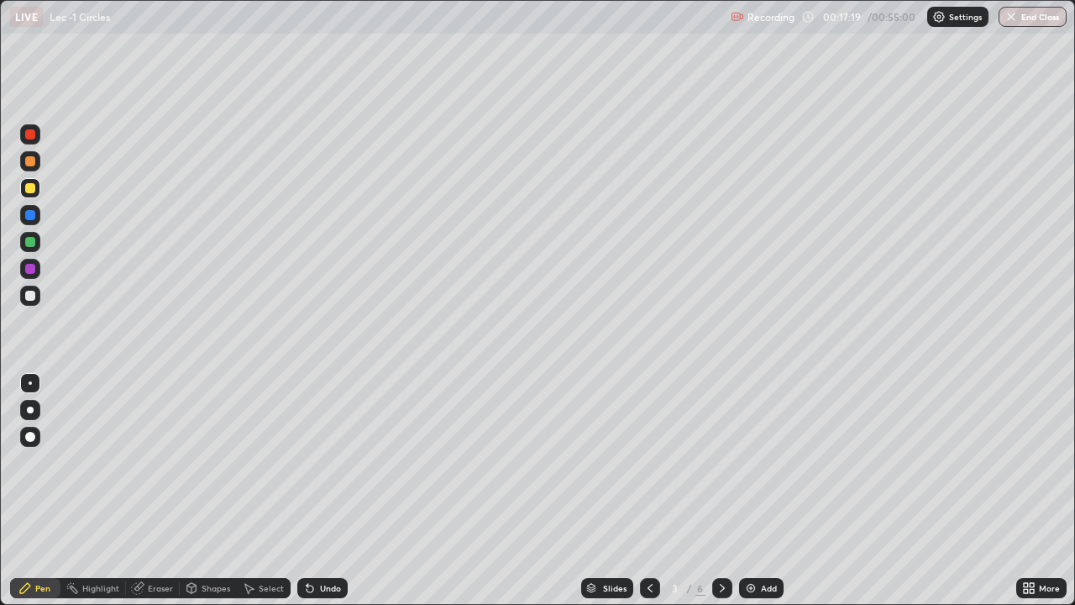
click at [721, 491] on icon at bounding box center [722, 587] width 13 height 13
click at [206, 491] on div "Shapes" at bounding box center [216, 588] width 29 height 8
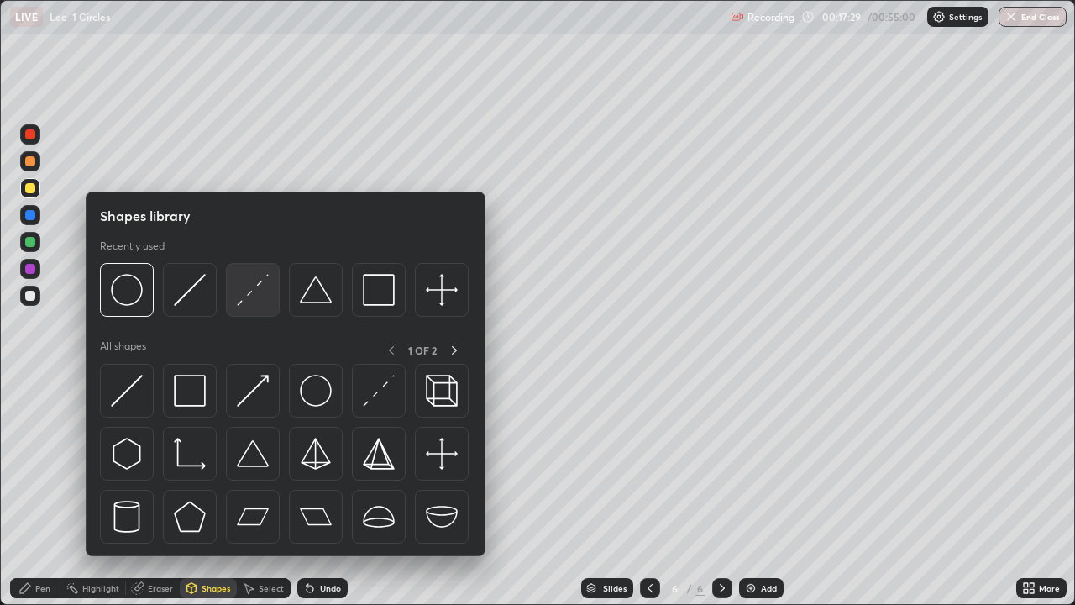
click at [252, 309] on div at bounding box center [253, 290] width 54 height 54
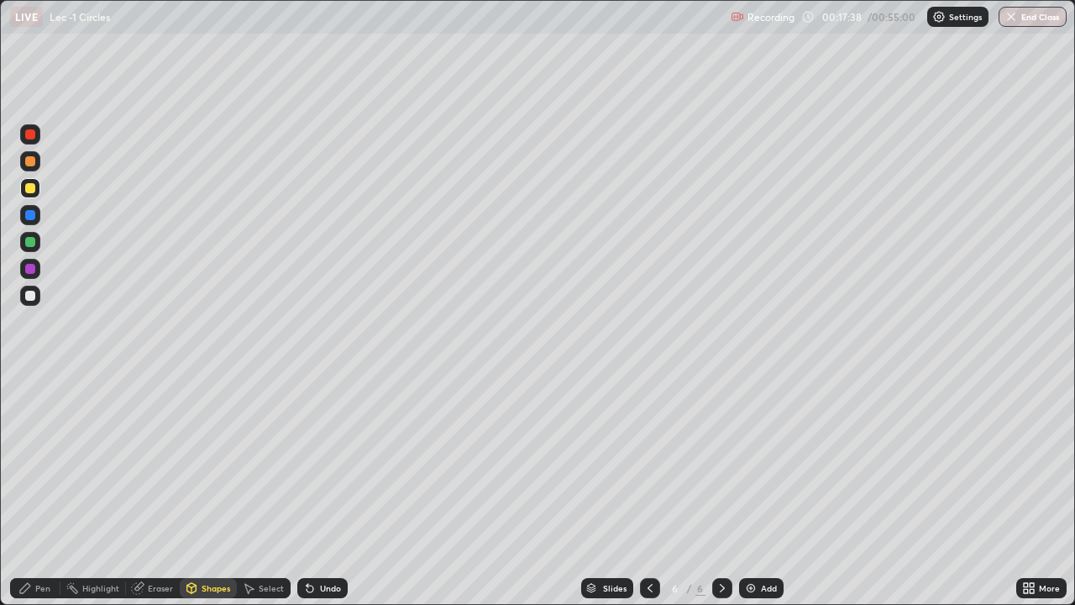
click at [46, 491] on div "Pen" at bounding box center [42, 588] width 15 height 8
click at [29, 242] on div at bounding box center [30, 242] width 10 height 10
click at [314, 491] on icon at bounding box center [309, 587] width 13 height 13
click at [313, 491] on icon at bounding box center [309, 587] width 13 height 13
click at [144, 491] on div "Eraser" at bounding box center [153, 588] width 54 height 20
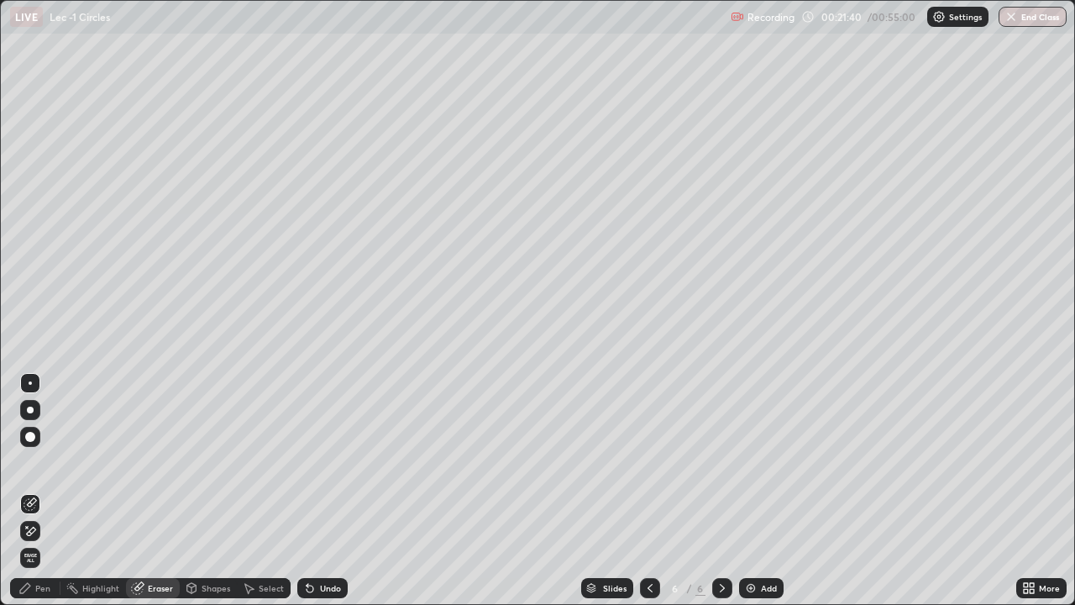
click at [50, 491] on div "Pen" at bounding box center [42, 588] width 15 height 8
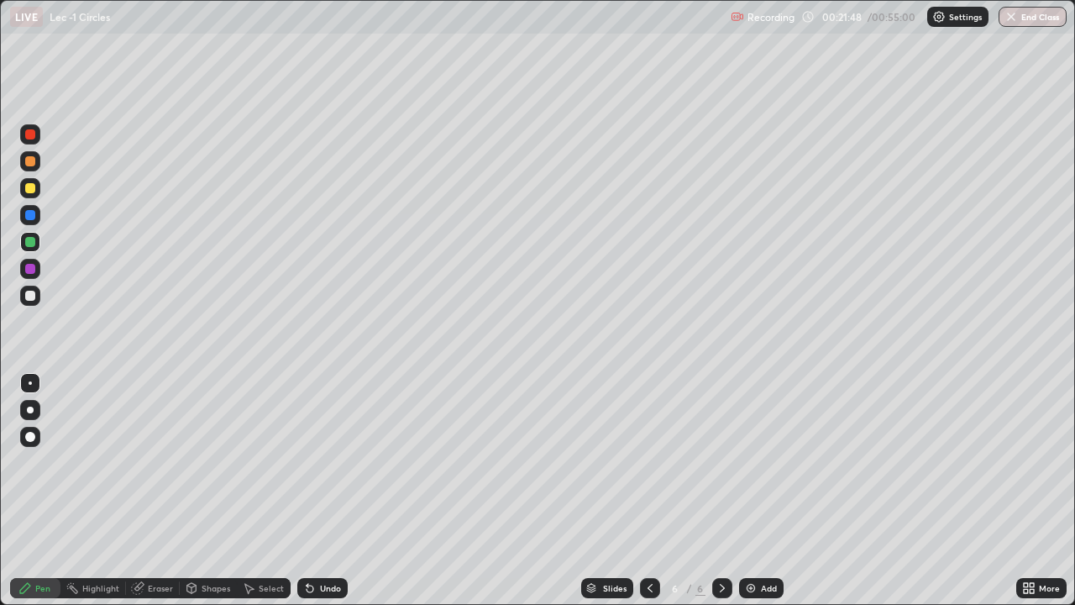
click at [152, 491] on div "Eraser" at bounding box center [160, 588] width 25 height 8
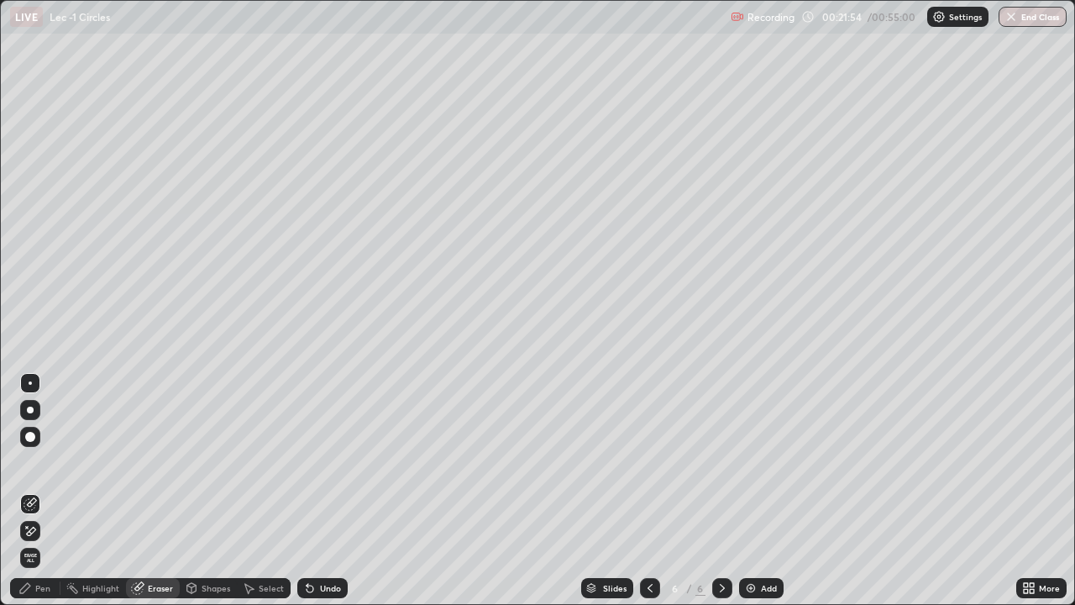
click at [54, 491] on div "Pen" at bounding box center [35, 588] width 50 height 20
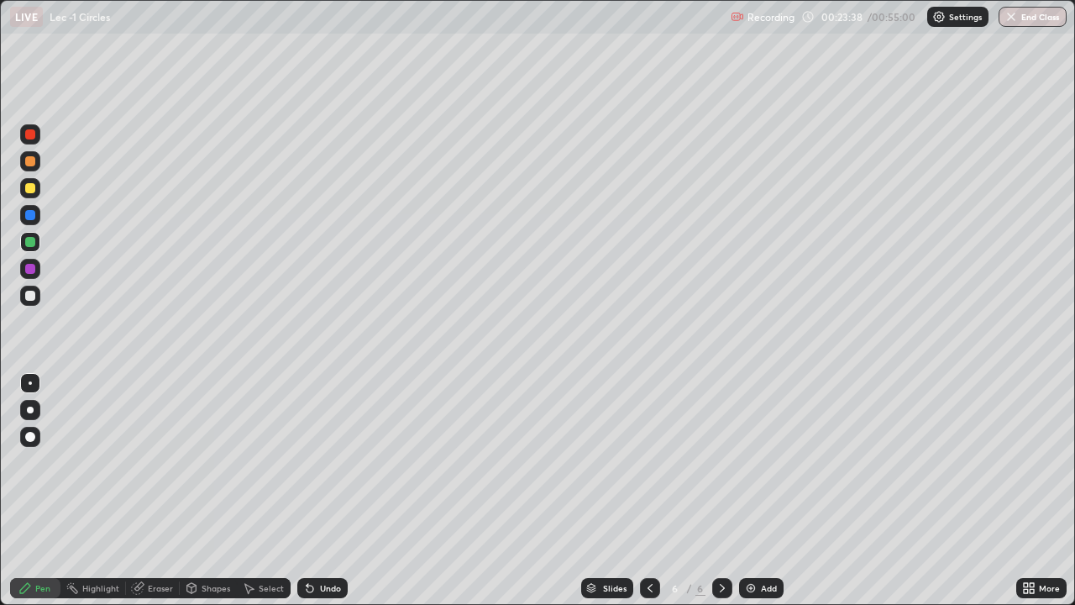
click at [764, 491] on div "Add" at bounding box center [769, 588] width 16 height 8
click at [202, 491] on div "Shapes" at bounding box center [216, 588] width 29 height 8
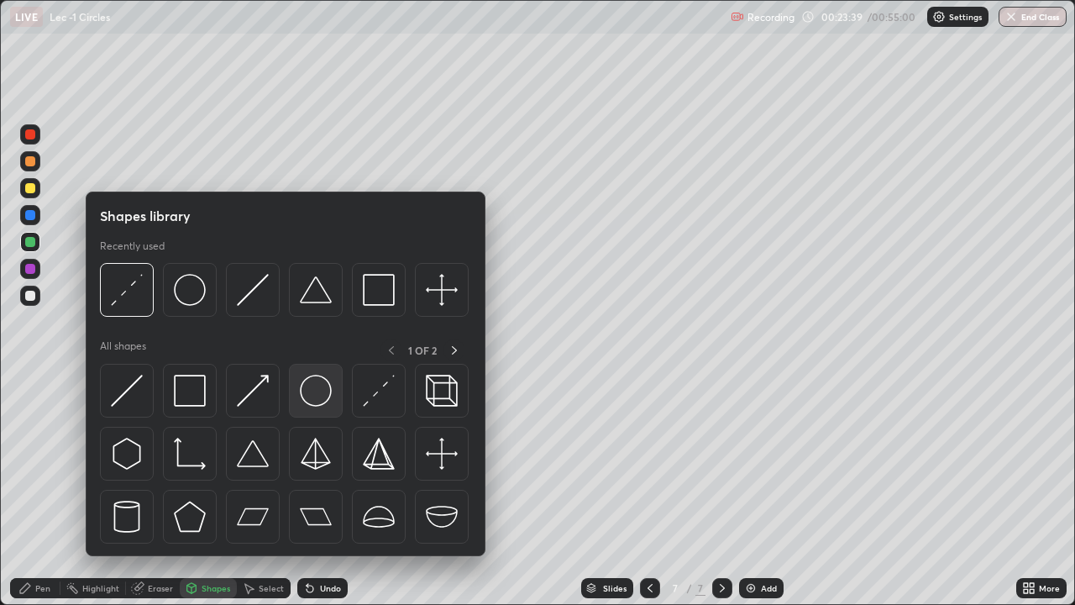
click at [322, 400] on img at bounding box center [316, 391] width 32 height 32
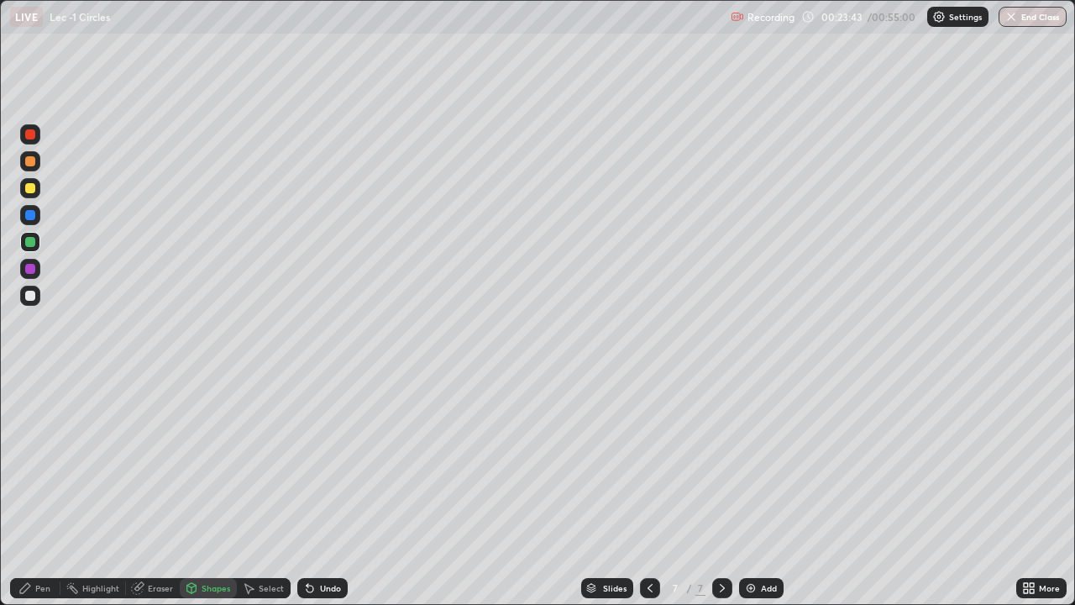
click at [220, 491] on div "Shapes" at bounding box center [208, 588] width 57 height 20
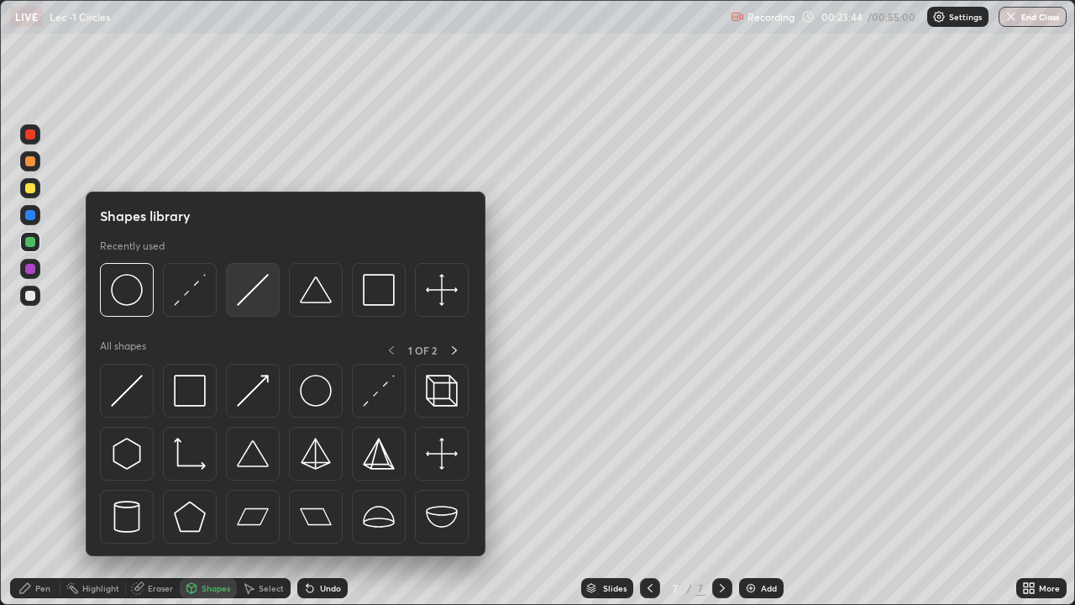
click at [261, 288] on img at bounding box center [253, 290] width 32 height 32
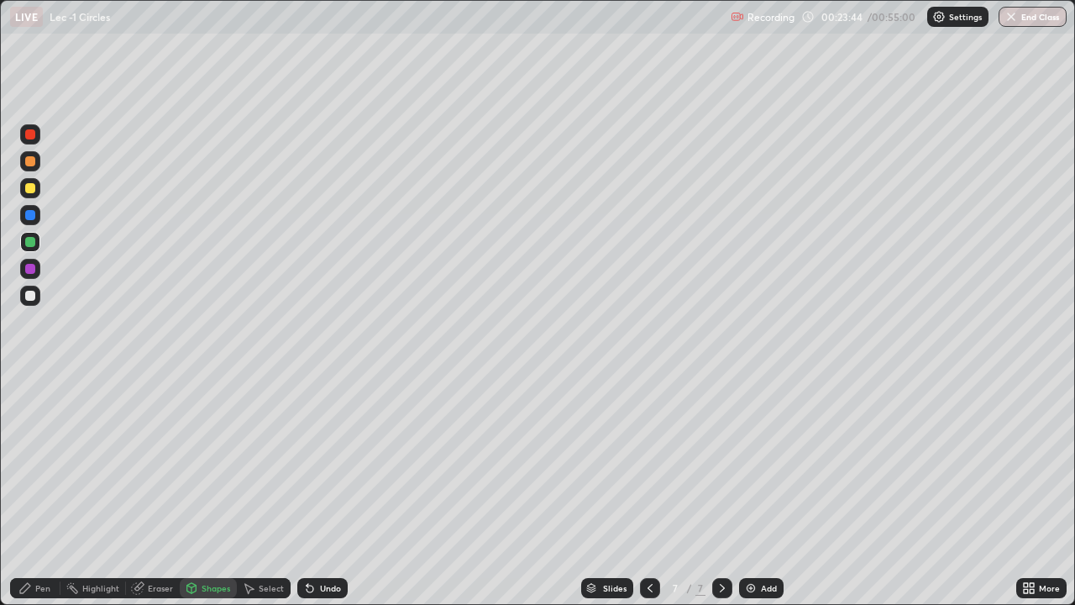
click at [34, 192] on div at bounding box center [30, 188] width 20 height 20
click at [44, 491] on div "Pen" at bounding box center [42, 588] width 15 height 8
click at [214, 491] on div "Shapes" at bounding box center [208, 588] width 57 height 20
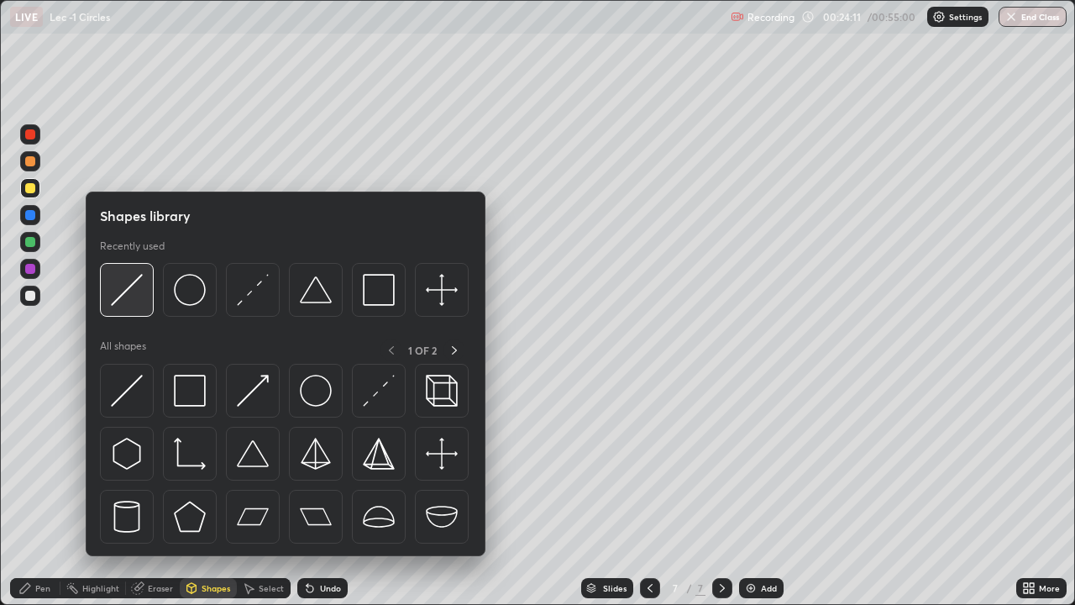
click at [141, 301] on img at bounding box center [127, 290] width 32 height 32
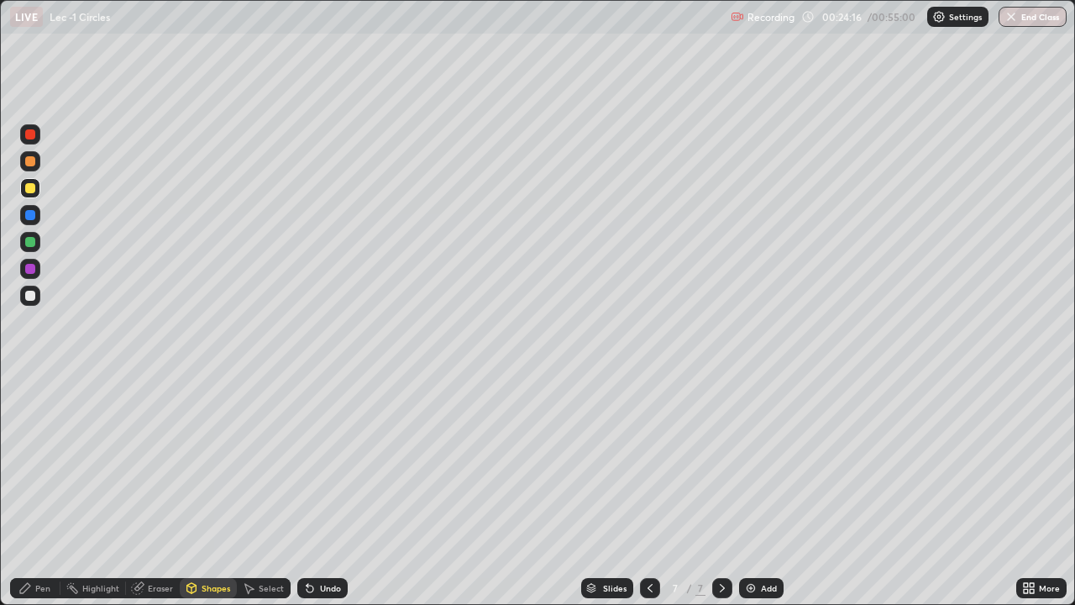
click at [48, 491] on div "Pen" at bounding box center [35, 588] width 50 height 20
click at [348, 491] on div "Slides 7 / 7 Add" at bounding box center [682, 588] width 669 height 34
click at [334, 491] on div "Undo" at bounding box center [322, 588] width 50 height 20
click at [165, 491] on div "Eraser" at bounding box center [160, 588] width 25 height 8
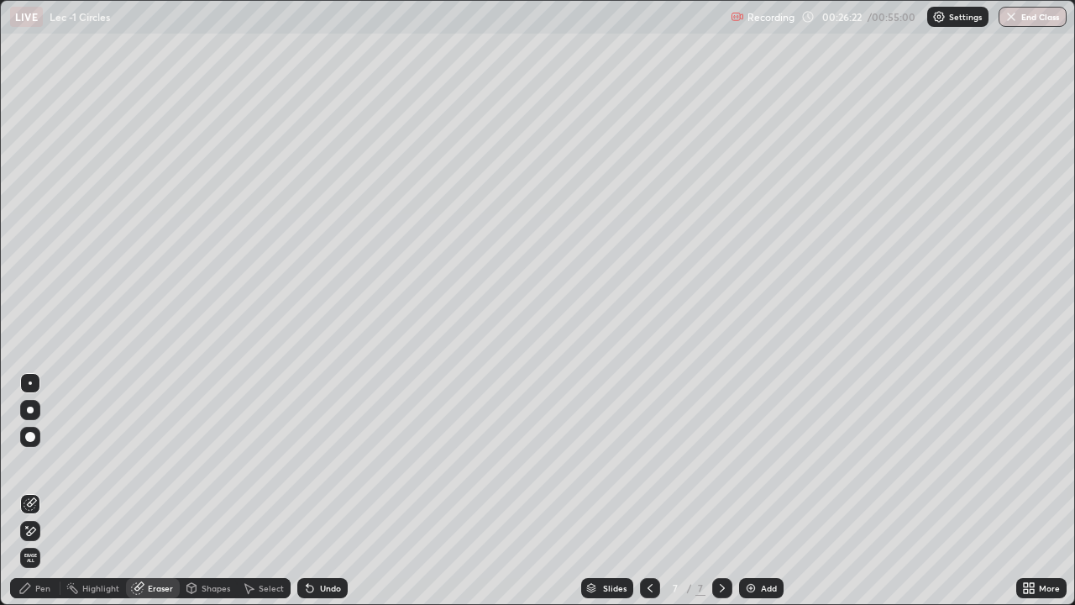
click at [752, 491] on img at bounding box center [750, 587] width 13 height 13
click at [218, 491] on div "Shapes" at bounding box center [216, 588] width 29 height 8
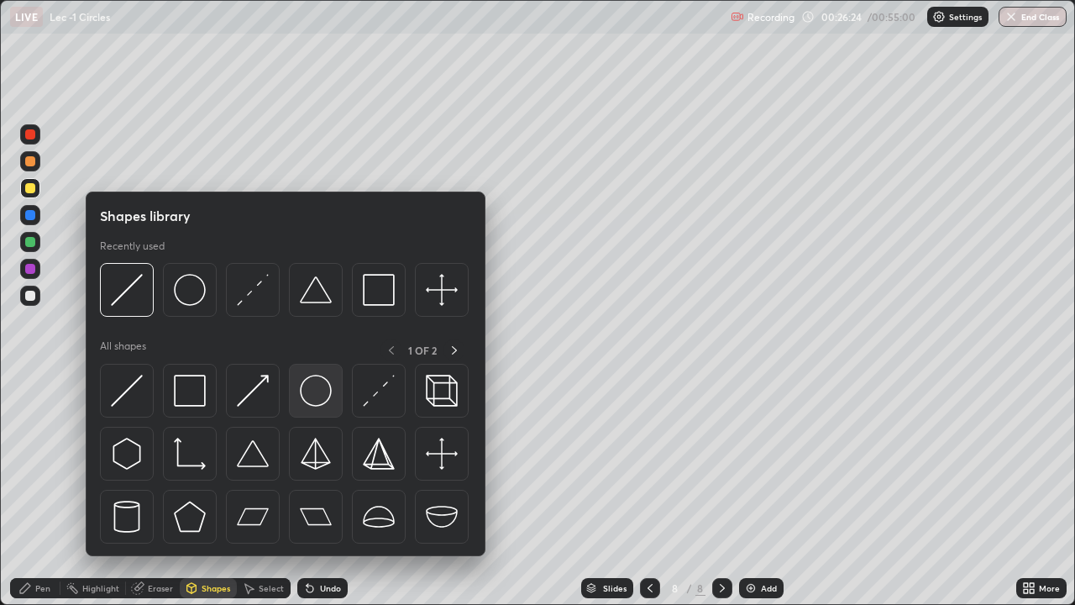
click at [313, 406] on img at bounding box center [316, 391] width 32 height 32
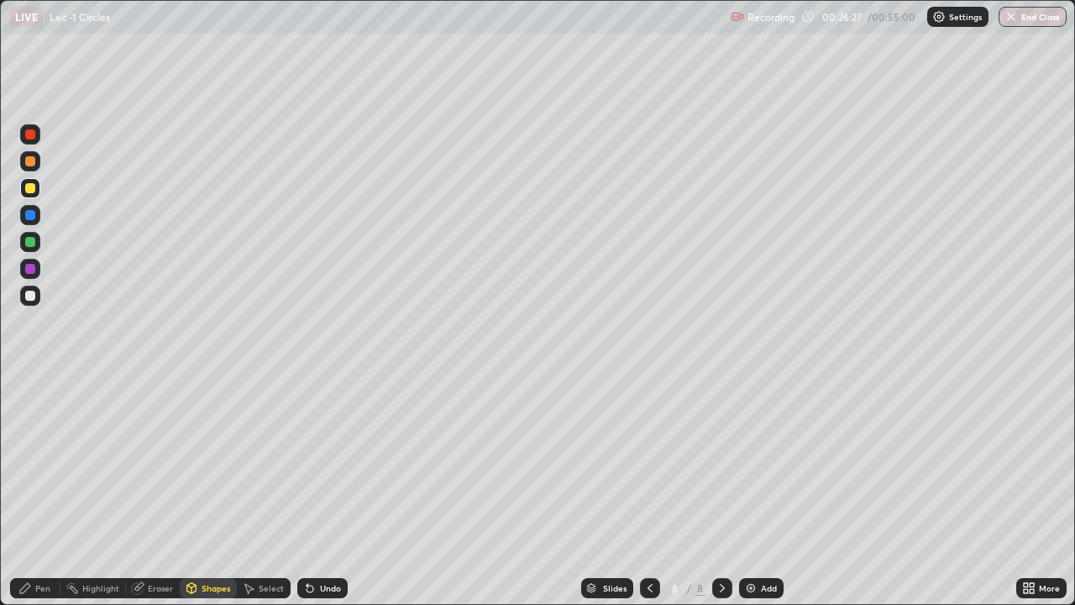
click at [50, 491] on div "Pen" at bounding box center [35, 588] width 50 height 20
click at [326, 491] on div "Undo" at bounding box center [322, 588] width 50 height 20
click at [225, 491] on div "Shapes" at bounding box center [216, 588] width 29 height 8
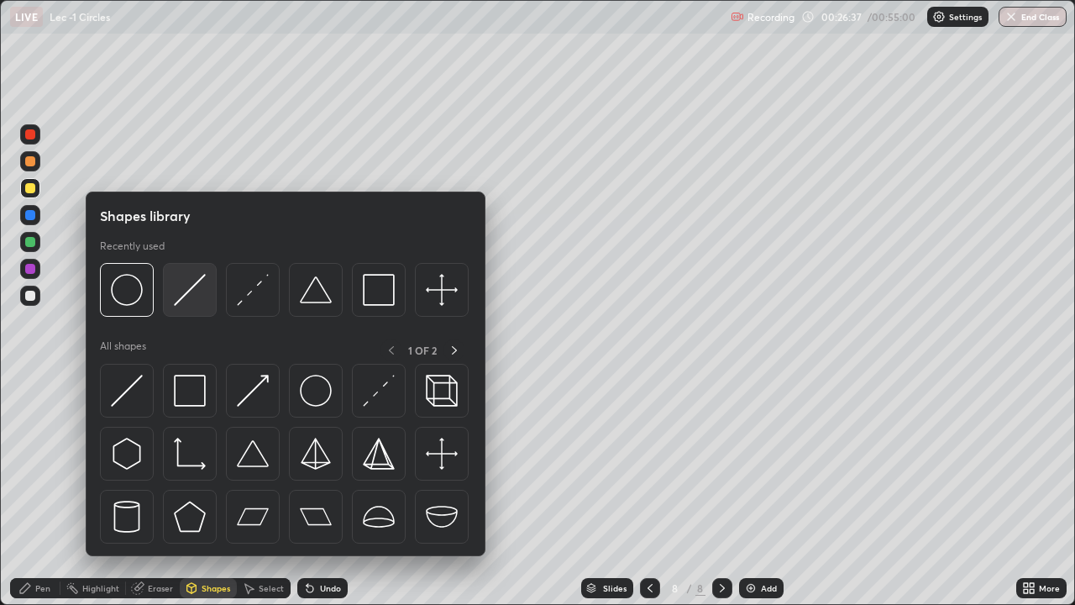
click at [191, 294] on img at bounding box center [190, 290] width 32 height 32
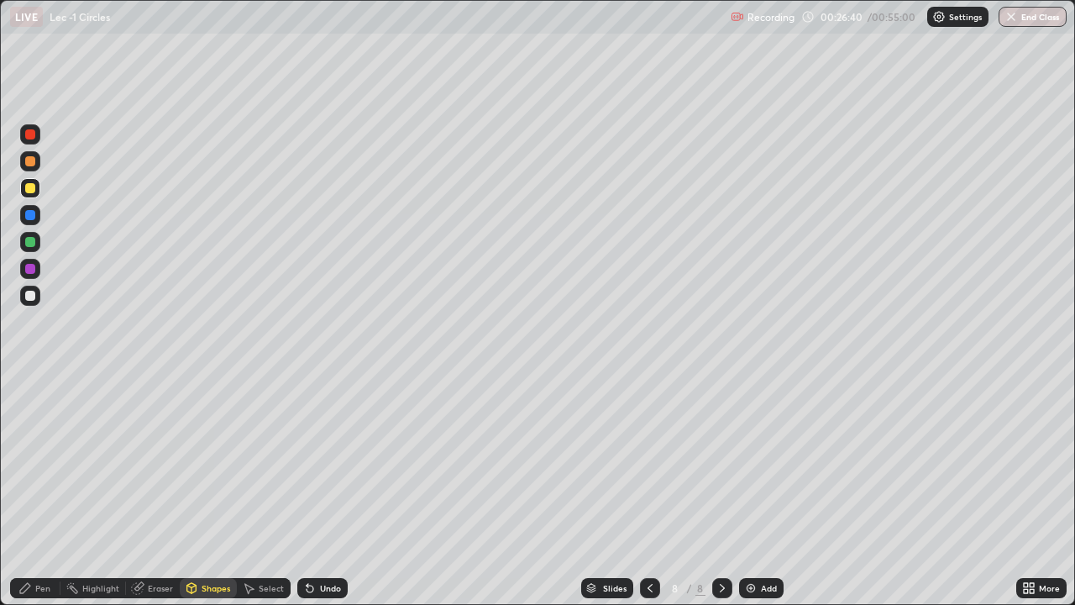
click at [49, 491] on div "Pen" at bounding box center [42, 588] width 15 height 8
click at [198, 491] on div "Shapes" at bounding box center [208, 588] width 57 height 20
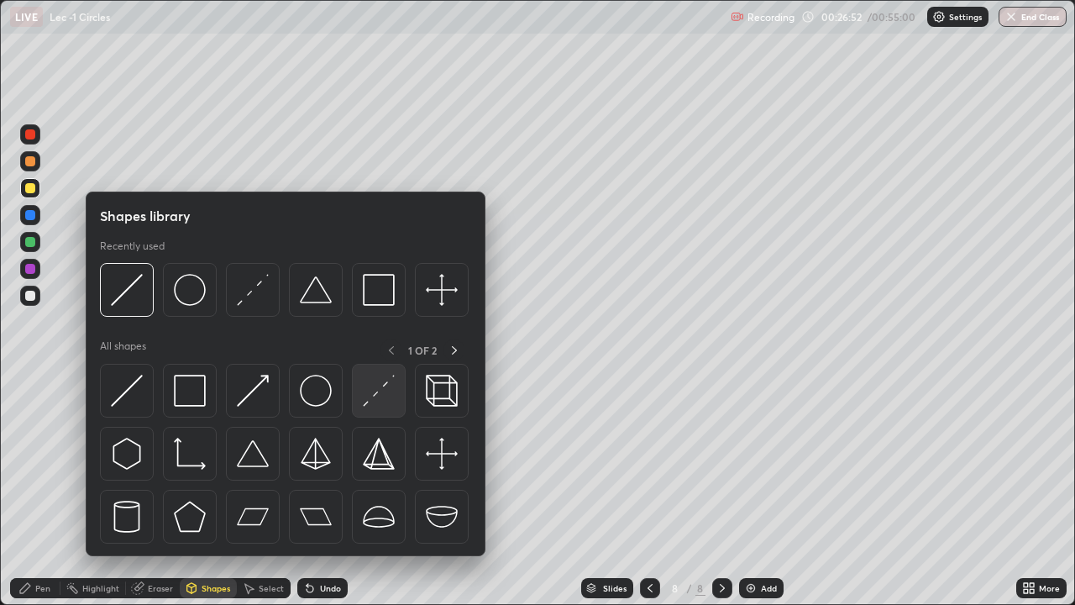
click at [374, 401] on img at bounding box center [379, 391] width 32 height 32
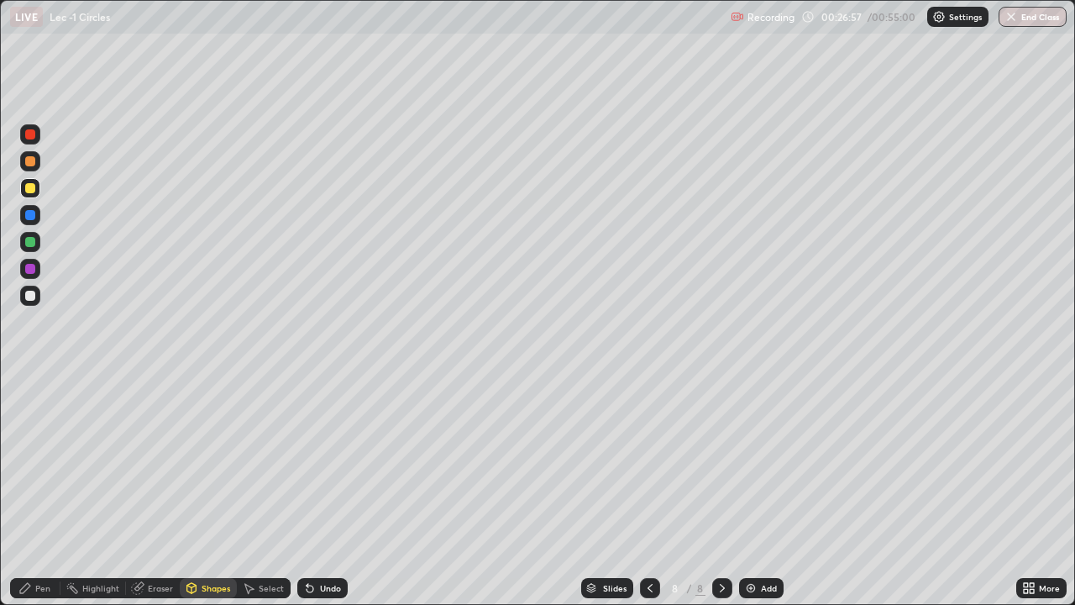
click at [24, 491] on icon at bounding box center [24, 587] width 13 height 13
click at [216, 491] on div "Shapes" at bounding box center [216, 588] width 29 height 8
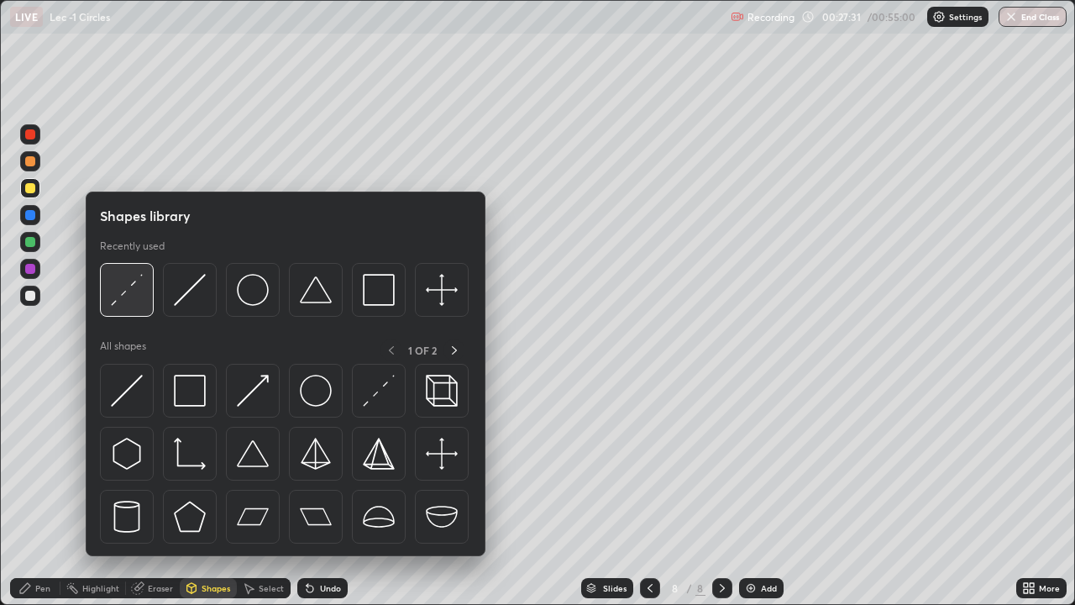
click at [145, 302] on div at bounding box center [127, 290] width 54 height 54
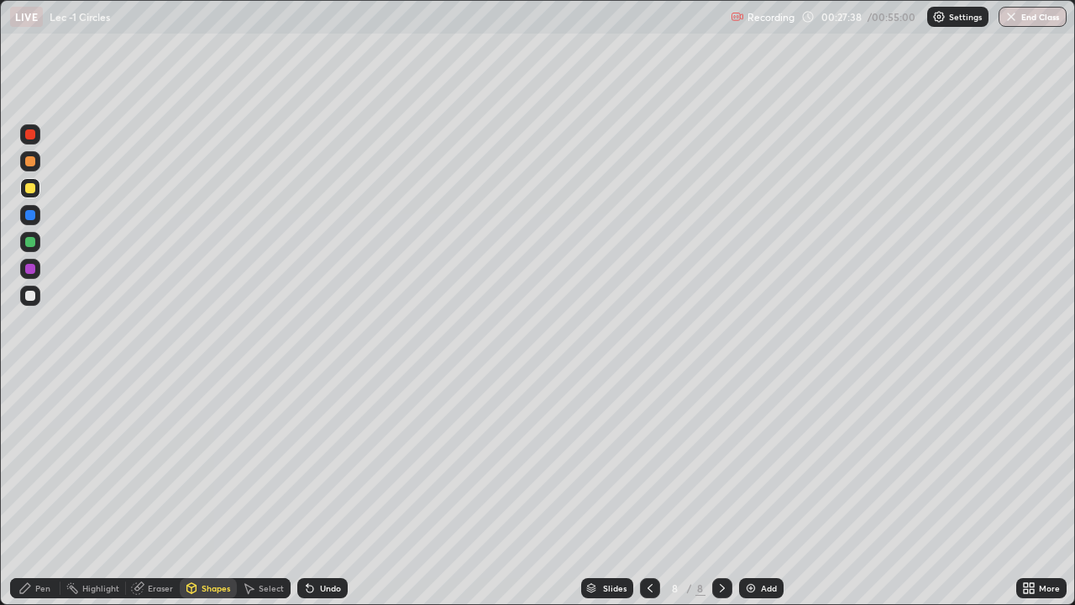
click at [48, 491] on div "Pen" at bounding box center [35, 588] width 50 height 34
click at [316, 491] on div "Undo" at bounding box center [322, 588] width 50 height 20
click at [315, 491] on div "Undo" at bounding box center [322, 588] width 50 height 20
click at [161, 491] on div "Eraser" at bounding box center [160, 588] width 25 height 8
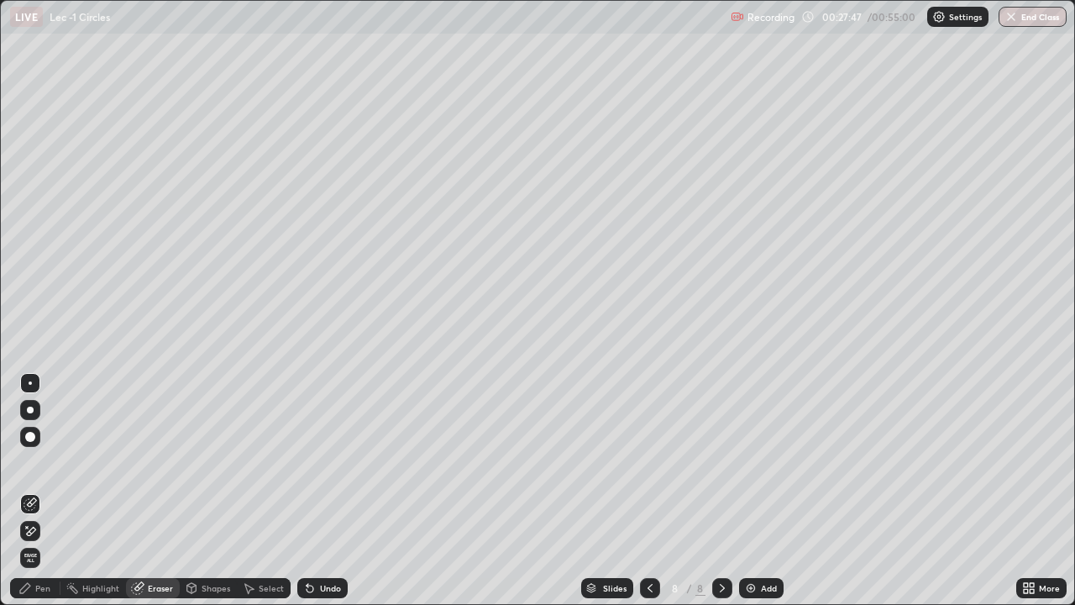
click at [218, 491] on div "Shapes" at bounding box center [216, 588] width 29 height 8
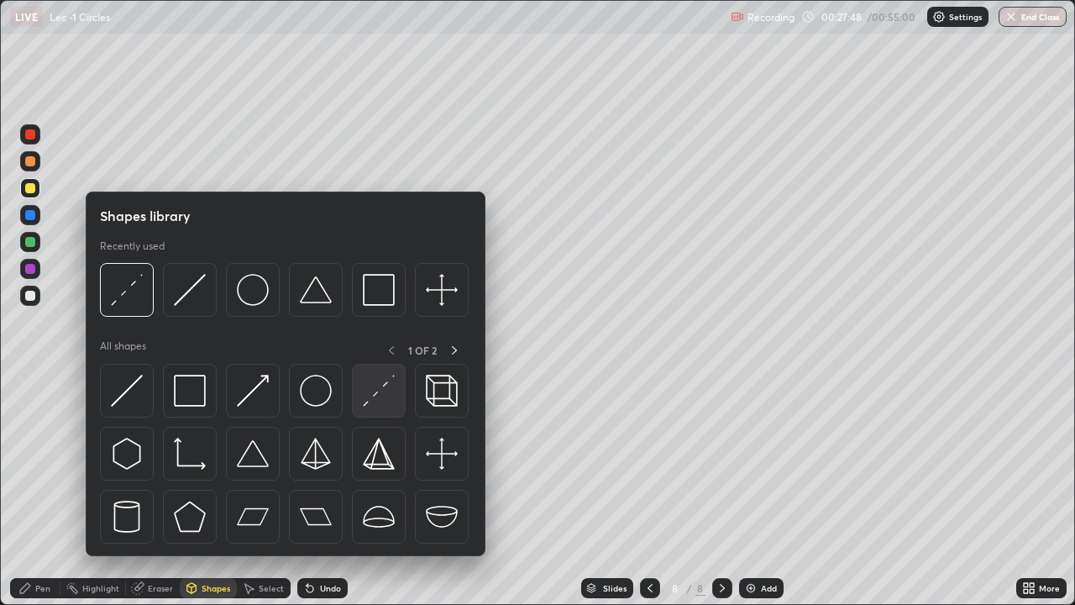
click at [365, 399] on img at bounding box center [379, 391] width 32 height 32
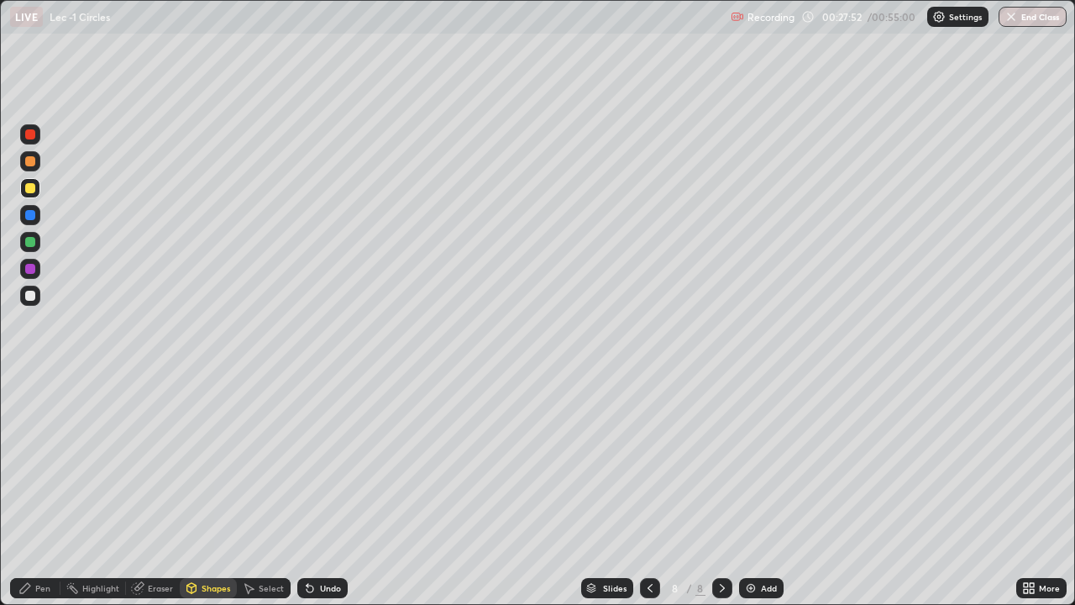
click at [55, 491] on div "Pen" at bounding box center [35, 588] width 50 height 20
click at [323, 491] on div "Undo" at bounding box center [330, 588] width 21 height 8
click at [338, 491] on div "Undo" at bounding box center [330, 588] width 21 height 8
click at [328, 491] on div "Undo" at bounding box center [330, 588] width 21 height 8
click at [755, 491] on img at bounding box center [750, 587] width 13 height 13
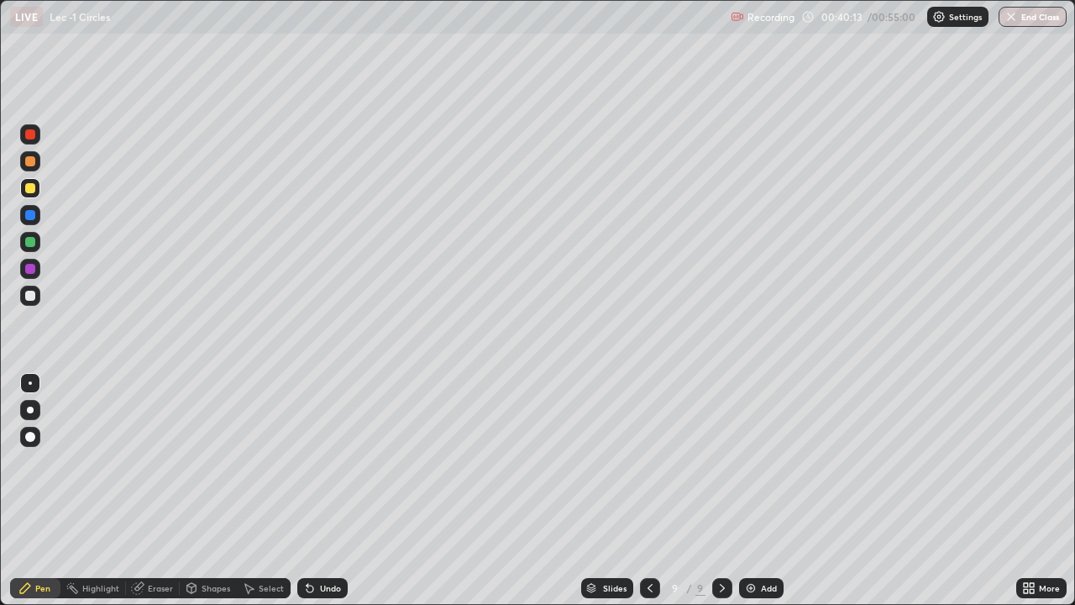
click at [206, 491] on div "Shapes" at bounding box center [216, 588] width 29 height 8
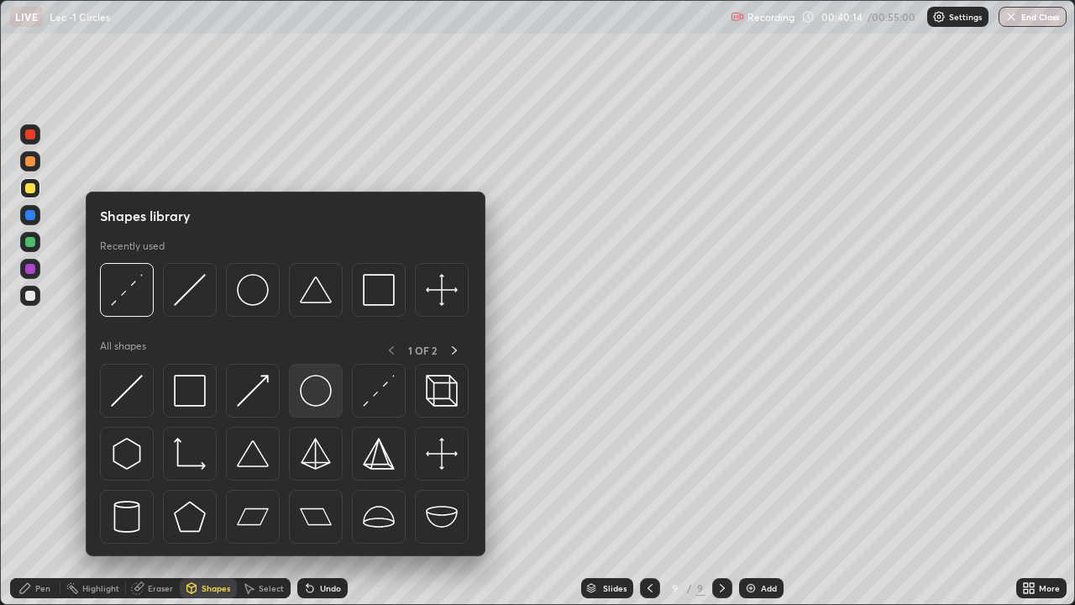
click at [325, 383] on img at bounding box center [316, 391] width 32 height 32
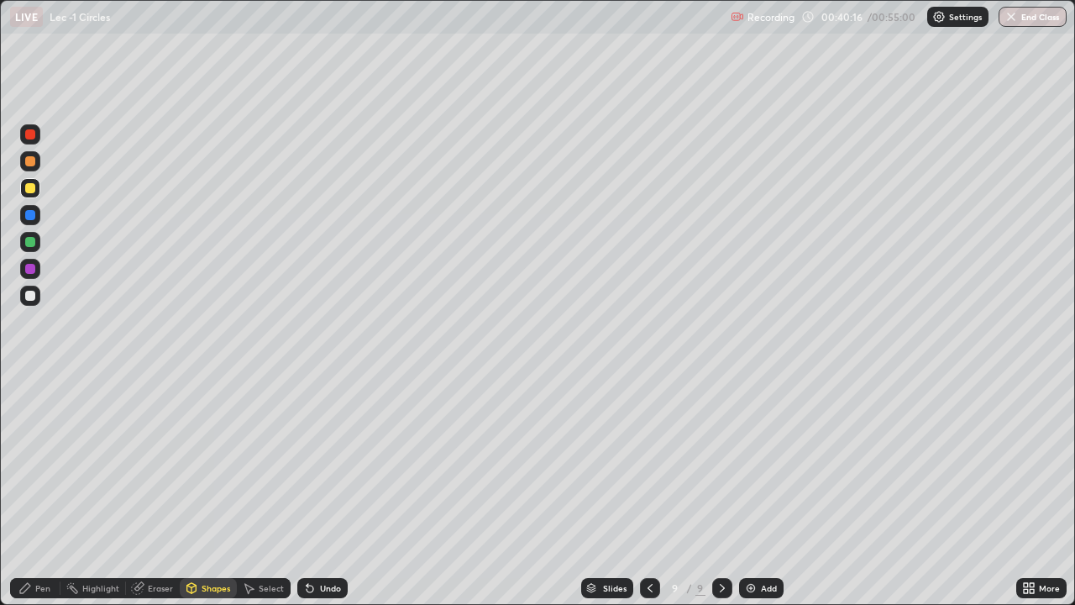
click at [209, 491] on div "Shapes" at bounding box center [208, 588] width 57 height 34
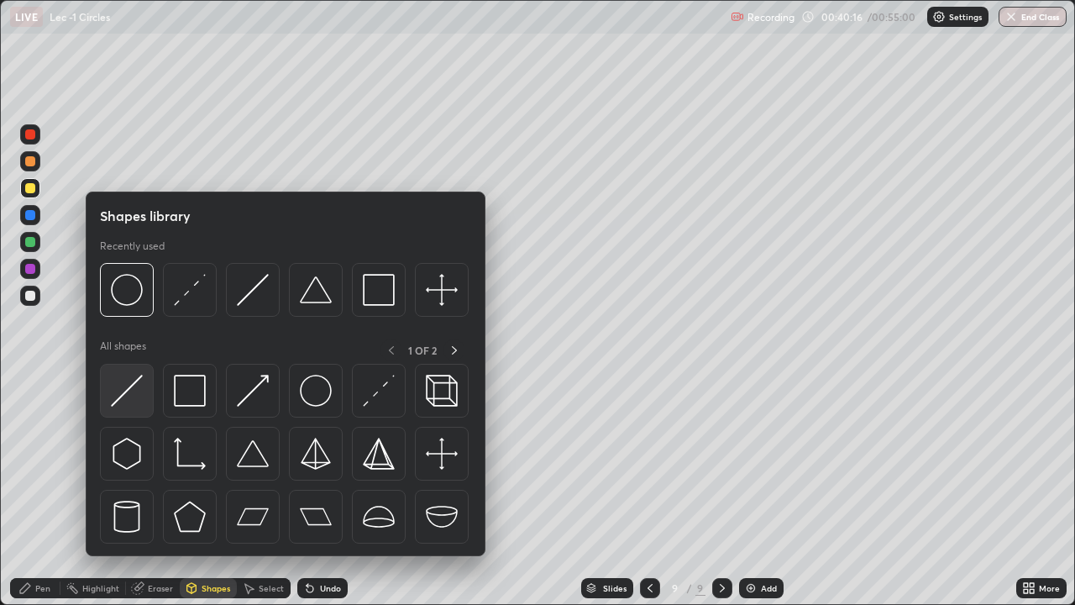
click at [135, 368] on div at bounding box center [127, 391] width 54 height 54
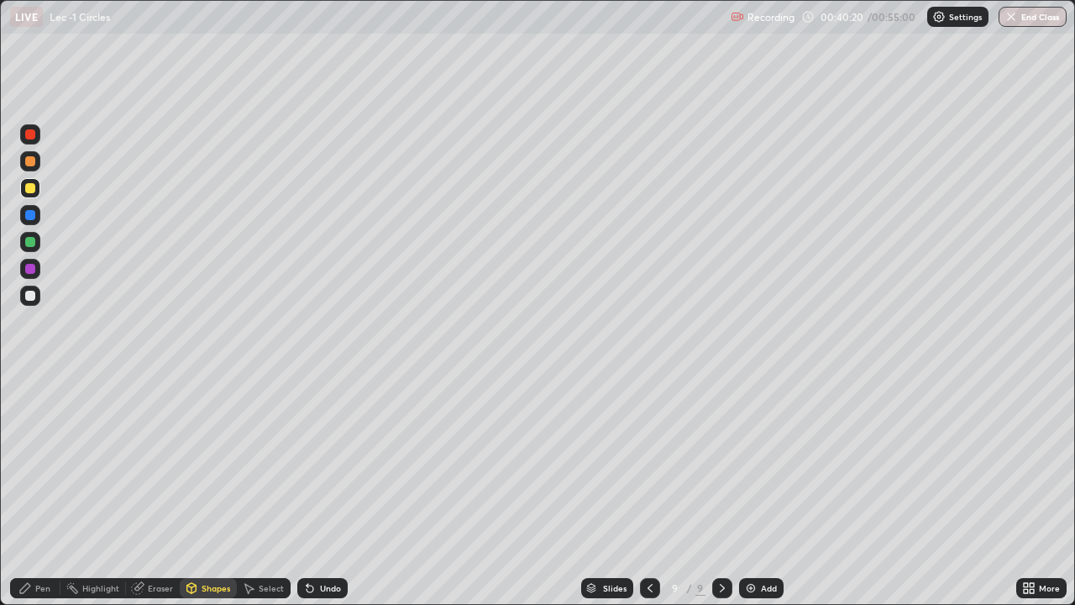
click at [48, 491] on div "Erase all" at bounding box center [30, 303] width 40 height 538
click at [39, 491] on div "Pen" at bounding box center [42, 588] width 15 height 8
click at [316, 491] on div "Undo" at bounding box center [322, 588] width 50 height 20
click at [215, 491] on div "Shapes" at bounding box center [216, 588] width 29 height 8
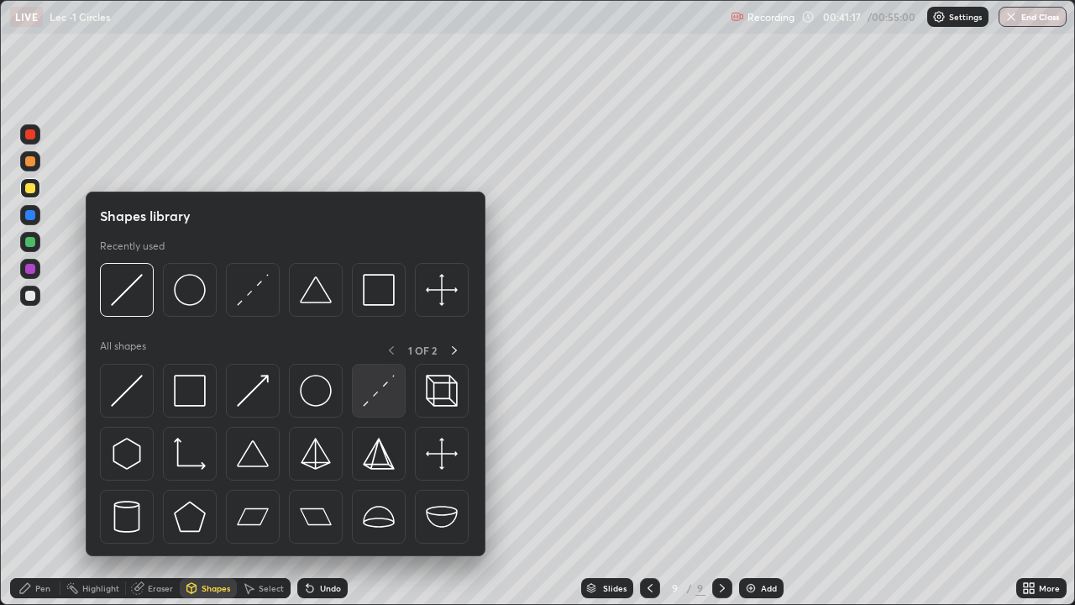
click at [378, 395] on img at bounding box center [379, 391] width 32 height 32
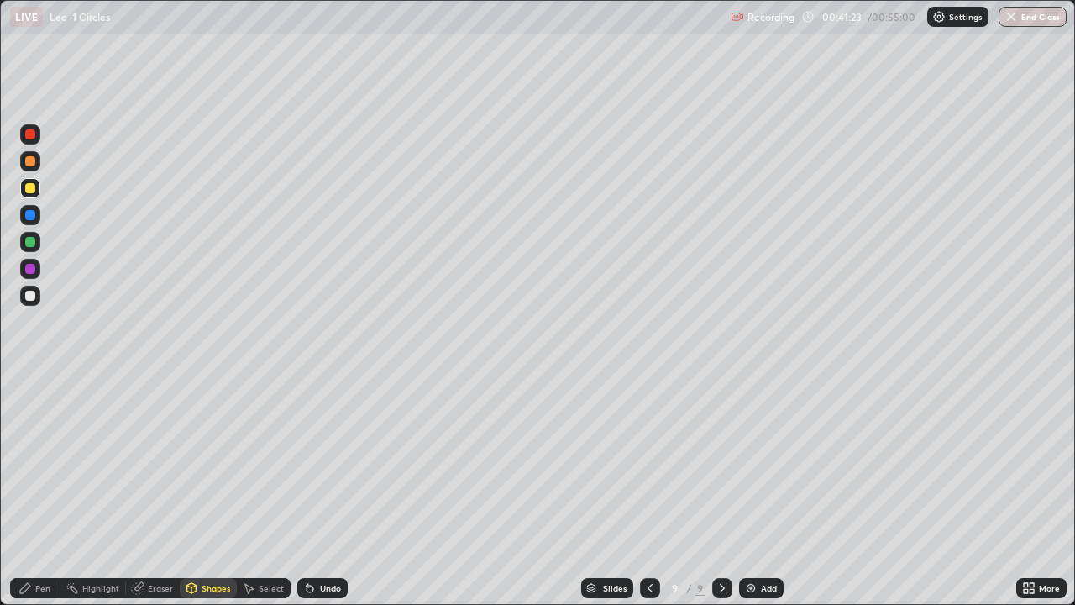
click at [38, 491] on div "Pen" at bounding box center [35, 588] width 50 height 20
click at [31, 242] on div at bounding box center [30, 242] width 10 height 10
click at [36, 297] on div at bounding box center [30, 296] width 20 height 20
click at [307, 491] on icon at bounding box center [310, 589] width 7 height 7
click at [311, 491] on icon at bounding box center [309, 587] width 13 height 13
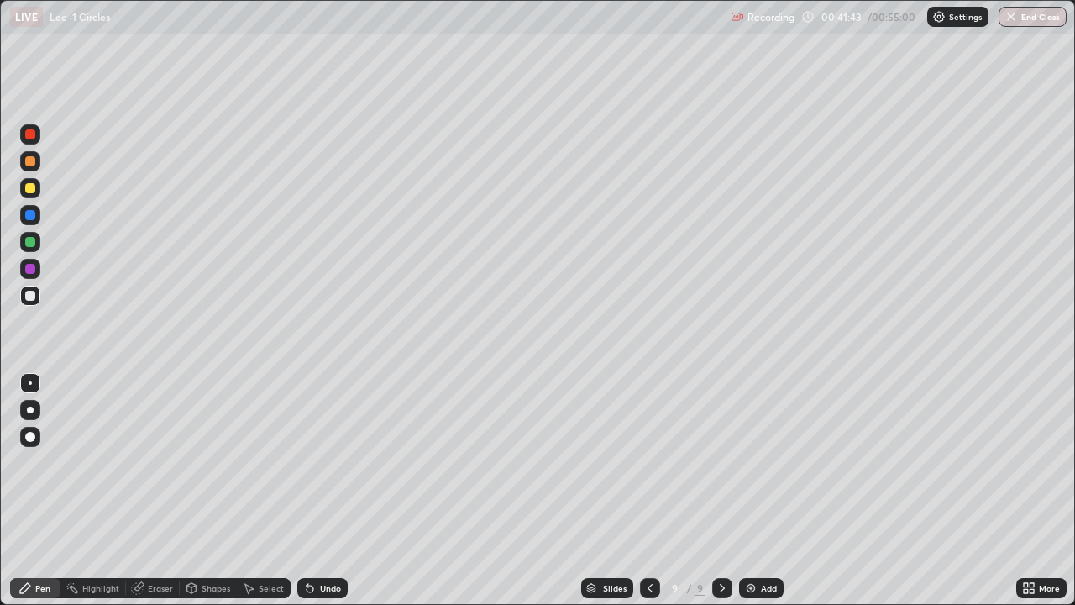
click at [309, 491] on div "Undo" at bounding box center [322, 588] width 50 height 20
click at [306, 491] on div "Undo" at bounding box center [319, 588] width 57 height 34
click at [617, 491] on div "Slides" at bounding box center [615, 588] width 24 height 8
click at [1015, 16] on img "button" at bounding box center [1012, 16] width 13 height 13
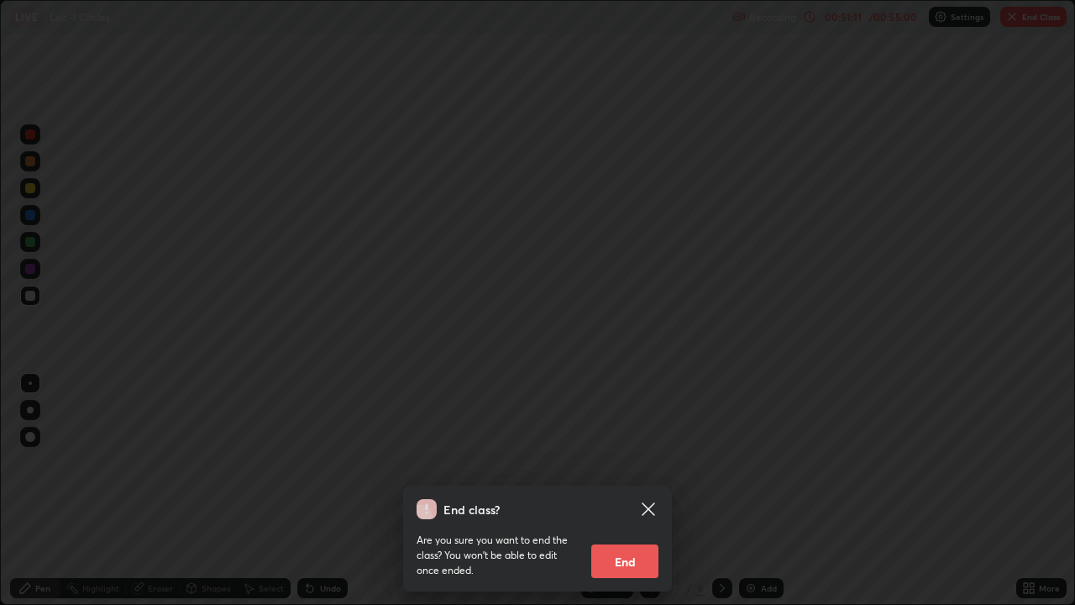
click at [631, 491] on button "End" at bounding box center [624, 561] width 67 height 34
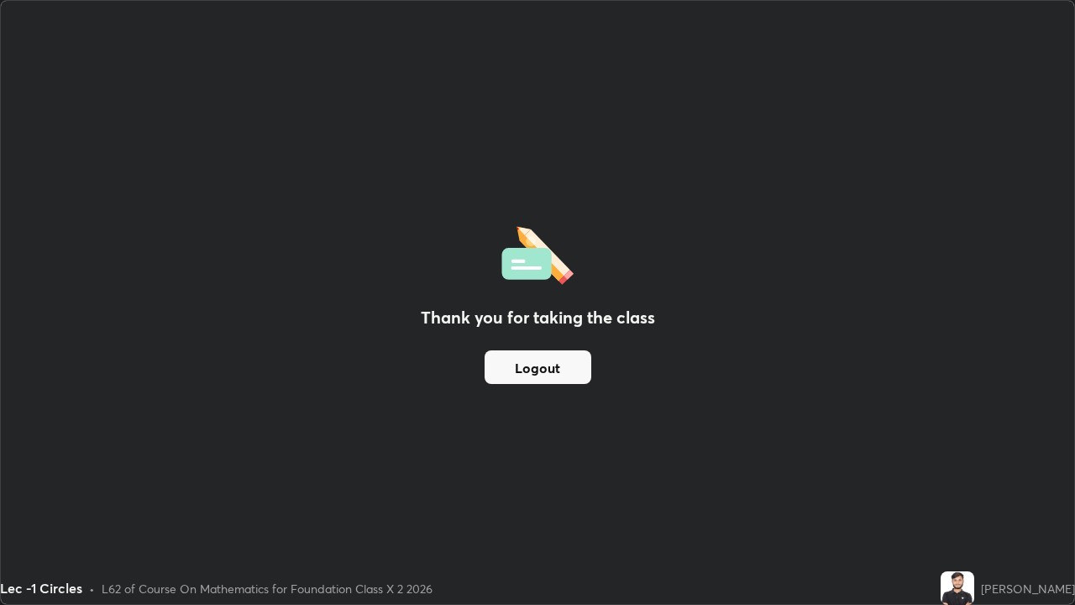
click at [564, 363] on button "Logout" at bounding box center [538, 367] width 107 height 34
